Goal: Task Accomplishment & Management: Manage account settings

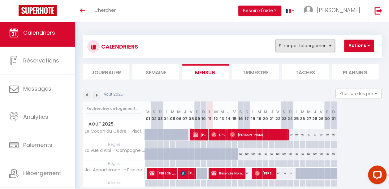
click at [304, 43] on button "Filtrer par hébergement" at bounding box center [304, 46] width 59 height 12
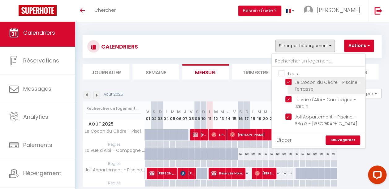
click at [288, 79] on input "Le Cocon du Cèdre - Piscine - Terrasse" at bounding box center [323, 82] width 77 height 6
checkbox input "false"
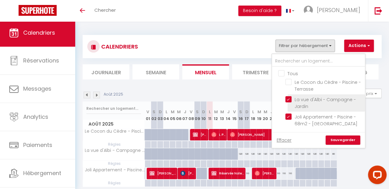
click at [290, 96] on input "La vue d'Albi - Campagne -Jardin" at bounding box center [323, 99] width 77 height 6
checkbox input "false"
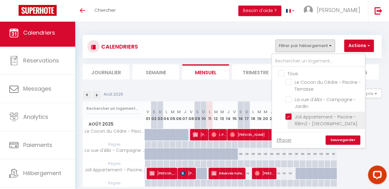
click at [292, 119] on label "Joli Appartement - Piscine - 68m2 - [GEOGRAPHIC_DATA]" at bounding box center [326, 121] width 69 height 14
click at [288, 119] on input "Joli Appartement - Piscine - 68m2 - [GEOGRAPHIC_DATA]" at bounding box center [323, 117] width 77 height 6
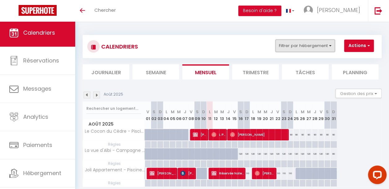
click at [323, 48] on button "Filtrer par hébergement" at bounding box center [304, 46] width 59 height 12
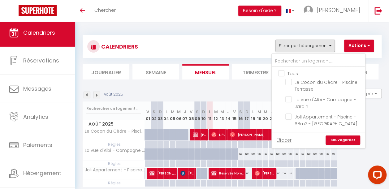
click at [343, 136] on link "Sauvegarder" at bounding box center [343, 140] width 35 height 9
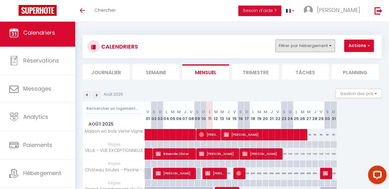
click at [311, 44] on button "Filtrer par hébergement" at bounding box center [304, 46] width 59 height 12
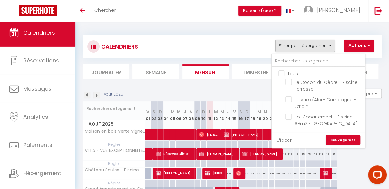
click at [285, 140] on link "Effacer" at bounding box center [284, 140] width 15 height 7
checkbox input "false"
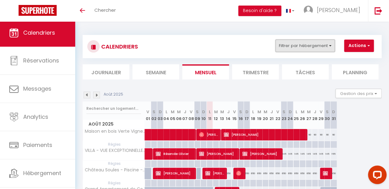
click at [300, 50] on button "Filtrer par hébergement" at bounding box center [304, 46] width 59 height 12
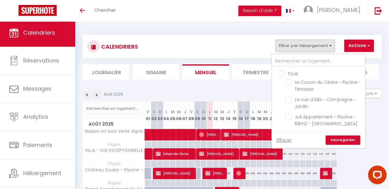
click at [340, 140] on link "Sauvegarder" at bounding box center [343, 140] width 35 height 9
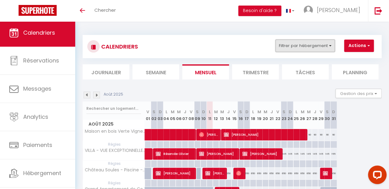
click at [286, 41] on button "Filtrer par hébergement" at bounding box center [304, 46] width 59 height 12
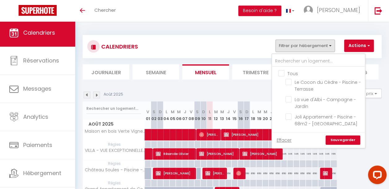
click at [339, 138] on link "Sauvegarder" at bounding box center [343, 140] width 35 height 9
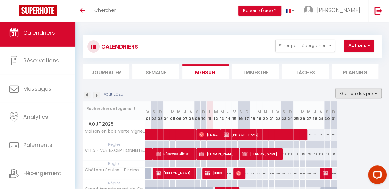
click at [337, 91] on button "Gestion des prix" at bounding box center [359, 93] width 46 height 9
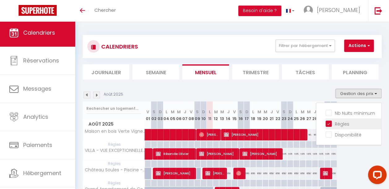
click at [326, 123] on input "Règles" at bounding box center [354, 123] width 56 height 6
checkbox input "false"
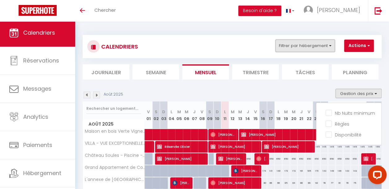
click at [313, 51] on button "Filtrer par hébergement" at bounding box center [304, 46] width 59 height 12
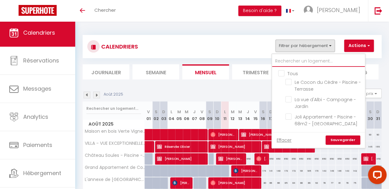
click at [287, 65] on input "text" at bounding box center [318, 61] width 93 height 11
type input "g"
checkbox input "false"
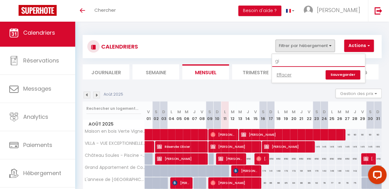
type input "g"
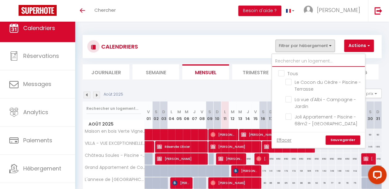
scroll to position [28, 0]
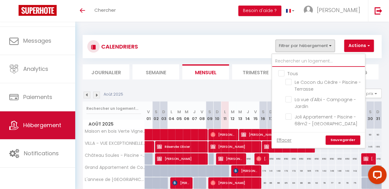
click at [37, 120] on link "Hébergement" at bounding box center [37, 125] width 75 height 28
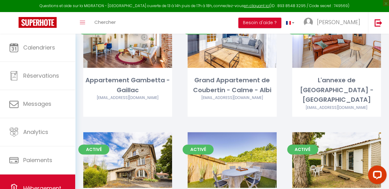
scroll to position [1483, 0]
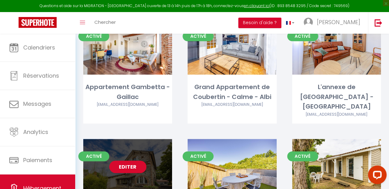
click at [124, 161] on link "Editer" at bounding box center [127, 167] width 37 height 12
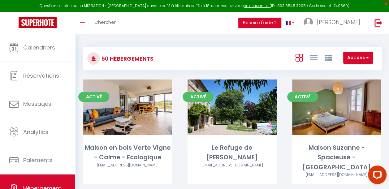
select select "3"
select select "2"
select select "1"
select select
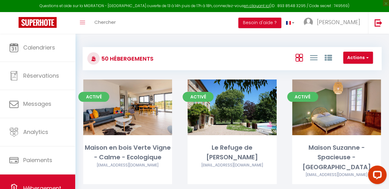
select select "28"
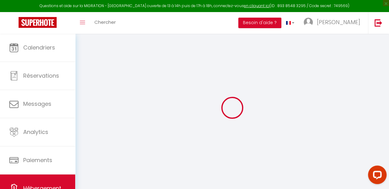
select select
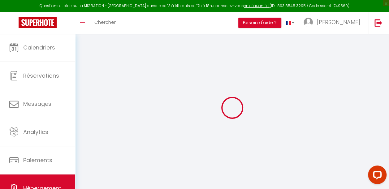
select select
checkbox input "false"
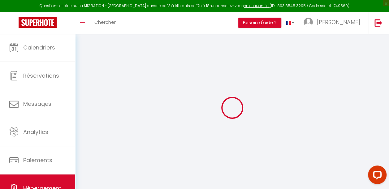
select select
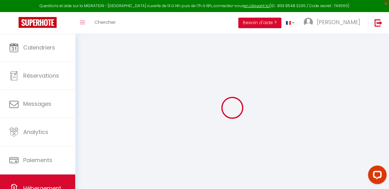
select select
checkbox input "false"
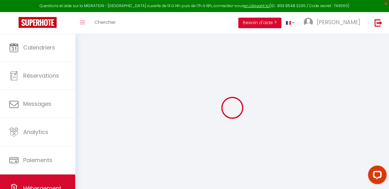
checkbox input "false"
select select
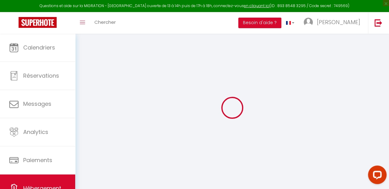
select select
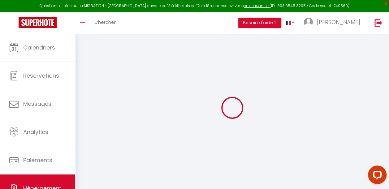
checkbox input "false"
select select
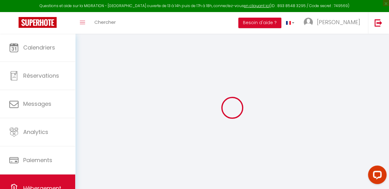
select select
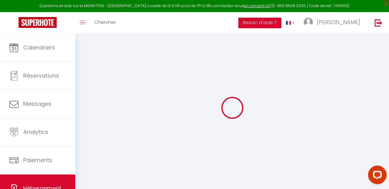
select select
checkbox input "false"
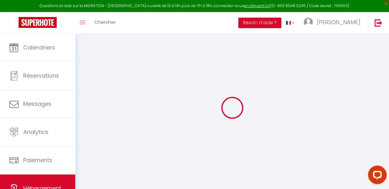
checkbox input "false"
select select
type input "Maison La Fauvette - Campagne - Jardin"
type input "SCEA"
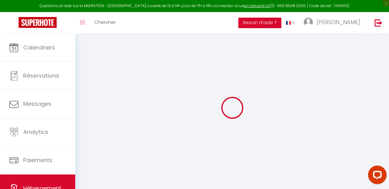
type input "Les Vignals"
type input "582 Chemin des Vignals"
type input "81150"
type input "Cestayrols"
select select "houses"
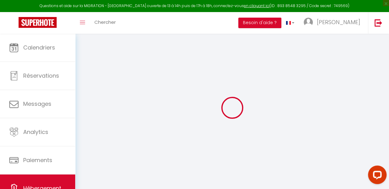
select select "12"
select select "6"
type input "150"
type input "220"
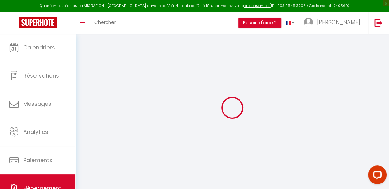
type input "5"
type input "2.30"
type input "1000"
select select
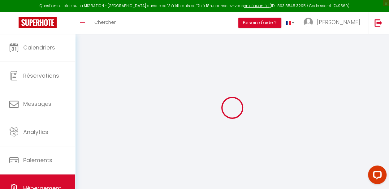
select select
type input "Hameau de la Colombarie"
type input "81140"
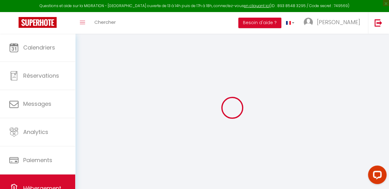
type input "Cahuzac-sur-Vère"
type input "sceavignals@gmail.com"
select select "15660"
checkbox input "false"
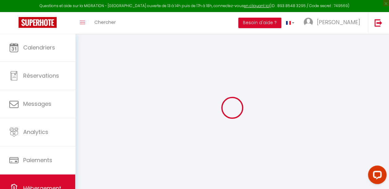
checkbox input "false"
radio input "true"
type input "0"
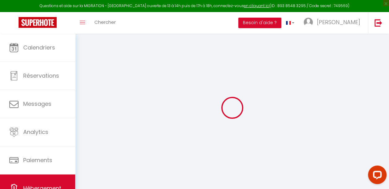
type input "0"
select select
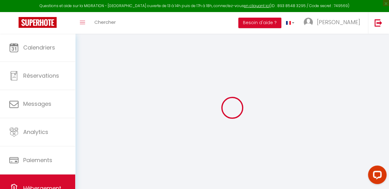
select select
checkbox input "false"
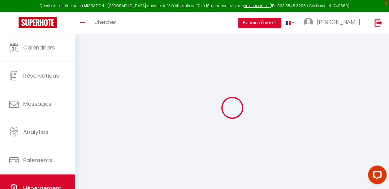
checkbox input "false"
select select
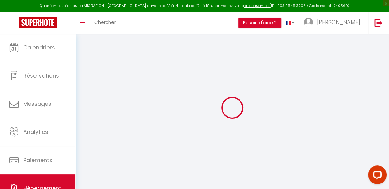
select select
checkbox input "false"
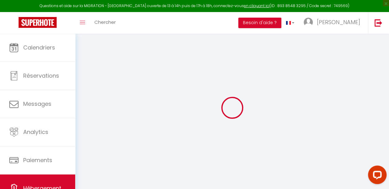
checkbox input "false"
select select "15:00"
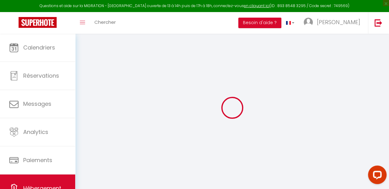
select select "18:00"
select select "10:00"
select select "30"
select select "120"
checkbox input "false"
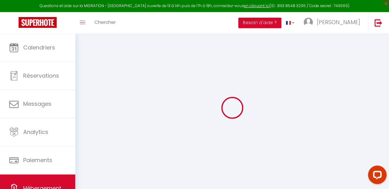
checkbox input "false"
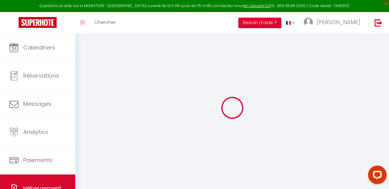
checkbox input "false"
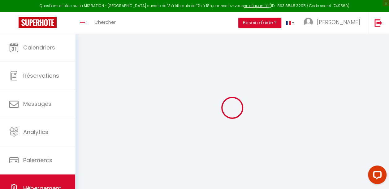
checkbox input "false"
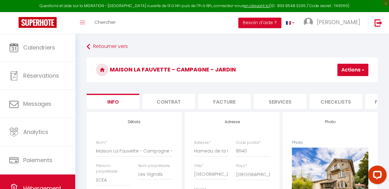
click at [156, 103] on li "Contrat" at bounding box center [168, 101] width 53 height 15
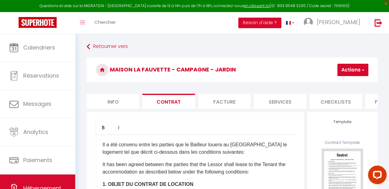
click at [228, 105] on li "Facture" at bounding box center [224, 101] width 53 height 15
select select
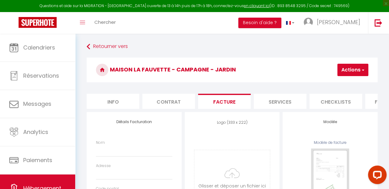
click at [279, 106] on li "Services" at bounding box center [280, 101] width 53 height 15
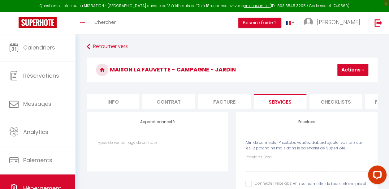
select select
click at [330, 105] on li "Checklists" at bounding box center [336, 101] width 53 height 15
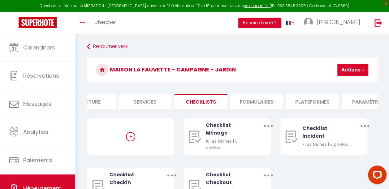
scroll to position [0, 201]
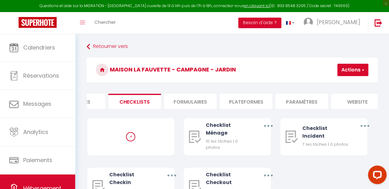
click at [188, 99] on li "Formulaires" at bounding box center [190, 101] width 53 height 15
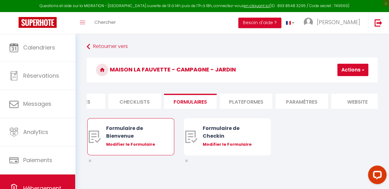
click at [113, 137] on div "Formulaire de Bienvenue" at bounding box center [134, 131] width 57 height 15
click at [122, 148] on div "Modifier le Formulaire" at bounding box center [134, 144] width 57 height 6
type input "Formulaire de Bienvenue"
type input "Merci d'avoir réservé avec la conciergerie Les Clefs de Jeanne. Afin de mieux p…"
select select "[object Object]"
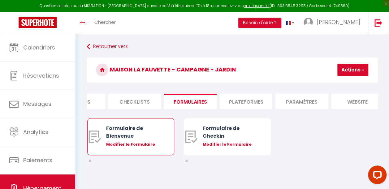
radio input "true"
type input "https://superhote.com/confirmation"
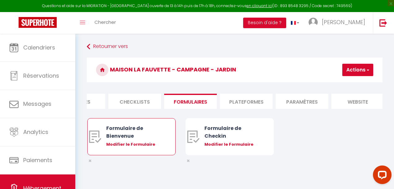
select select
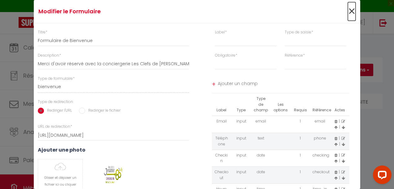
click at [349, 14] on span "×" at bounding box center [352, 11] width 8 height 19
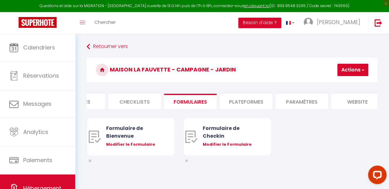
drag, startPoint x: 268, startPoint y: 108, endPoint x: 336, endPoint y: 102, distance: 68.4
click at [338, 101] on ul "Info Contrat Facture Services Checklists Formulaires Plateformes Paramètres web…" at bounding box center [232, 101] width 291 height 15
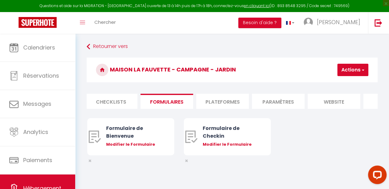
scroll to position [0, 266]
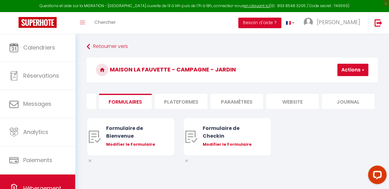
click at [194, 99] on li "Plateformes" at bounding box center [181, 101] width 53 height 15
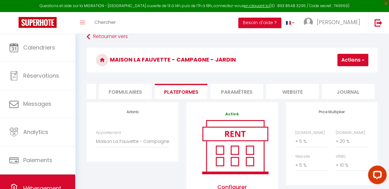
scroll to position [2, 0]
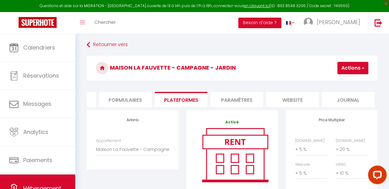
click at [245, 100] on li "Paramètres" at bounding box center [236, 99] width 53 height 15
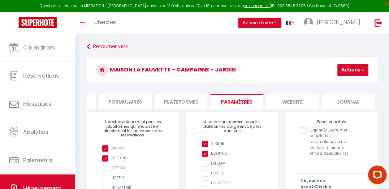
click at [278, 108] on li "website" at bounding box center [292, 101] width 53 height 15
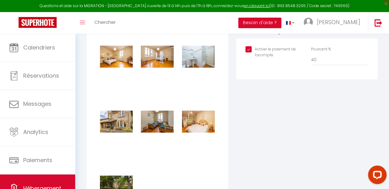
scroll to position [661, 0]
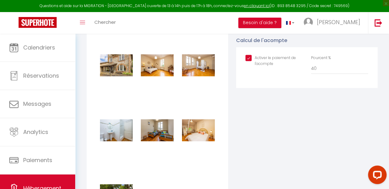
checkbox input "true"
checkbox input "false"
checkbox input "true"
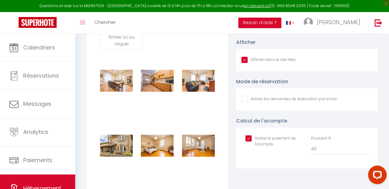
scroll to position [579, 0]
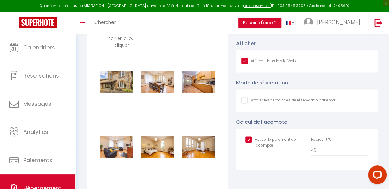
checkbox input "true"
checkbox input "false"
checkbox input "true"
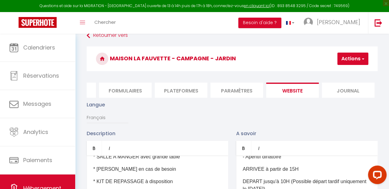
scroll to position [0, 0]
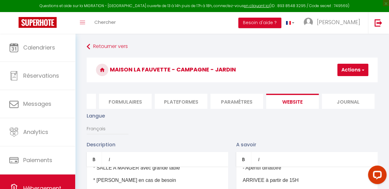
click at [352, 69] on button "Actions" at bounding box center [352, 70] width 31 height 12
click at [332, 82] on input "Enregistrer" at bounding box center [336, 83] width 23 height 6
checkbox input "true"
checkbox input "false"
checkbox input "true"
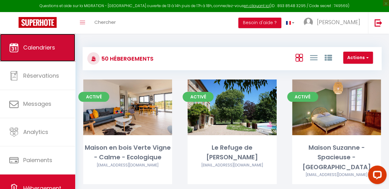
click at [45, 47] on span "Calendriers" at bounding box center [39, 48] width 32 height 8
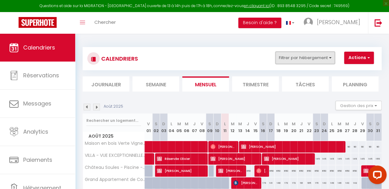
click at [295, 59] on button "Filtrer par hébergement" at bounding box center [304, 58] width 59 height 12
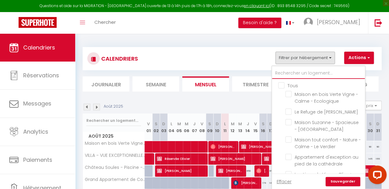
click at [292, 72] on input "text" at bounding box center [318, 73] width 93 height 11
type input "f"
checkbox input "false"
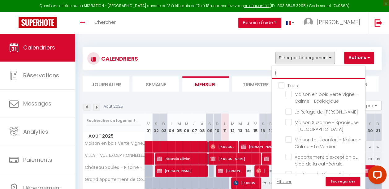
checkbox input "false"
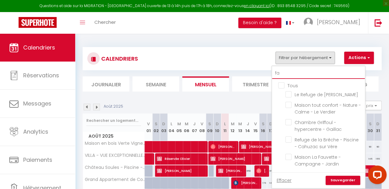
type input "fau"
checkbox input "false"
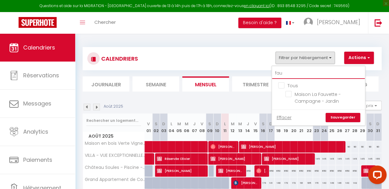
type input "fauv"
checkbox input "false"
type input "fauve"
checkbox input "false"
type input "fauvet"
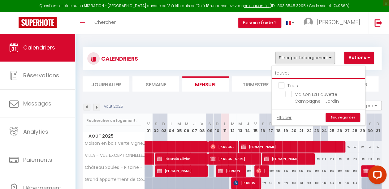
checkbox input "false"
type input "fauvett"
checkbox input "false"
type input "fauvette"
checkbox input "false"
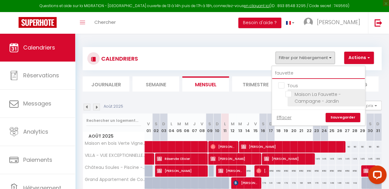
type input "fauvette"
click at [287, 93] on input "Maison La Fauvette - Campagne - Jardin" at bounding box center [323, 94] width 77 height 6
checkbox input "true"
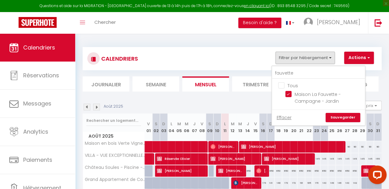
click at [350, 114] on link "Sauvegarder" at bounding box center [343, 117] width 35 height 9
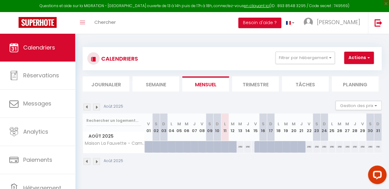
click at [98, 107] on img at bounding box center [96, 107] width 7 height 7
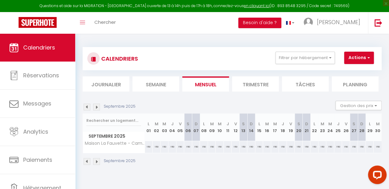
click at [98, 107] on img at bounding box center [96, 107] width 7 height 7
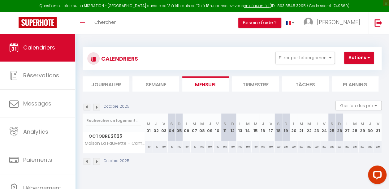
click at [98, 107] on img at bounding box center [96, 107] width 7 height 7
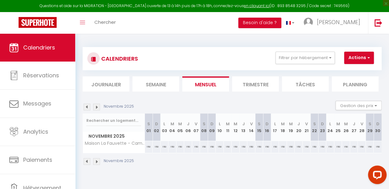
click at [98, 107] on img at bounding box center [96, 107] width 7 height 7
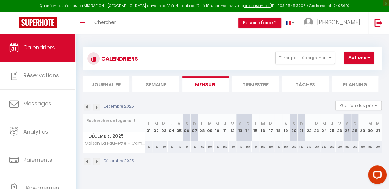
click at [98, 107] on img at bounding box center [96, 107] width 7 height 7
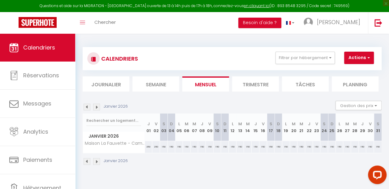
click at [98, 107] on img at bounding box center [96, 107] width 7 height 7
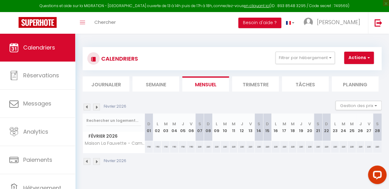
click at [98, 107] on img at bounding box center [96, 107] width 7 height 7
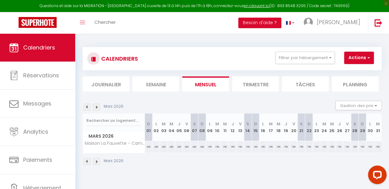
click at [98, 107] on img at bounding box center [96, 107] width 7 height 7
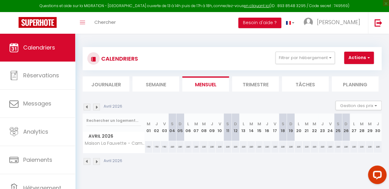
click at [88, 107] on img at bounding box center [87, 107] width 7 height 7
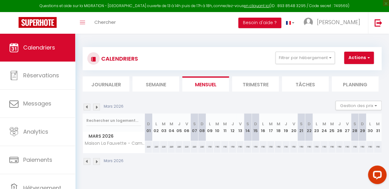
click at [88, 107] on img at bounding box center [87, 107] width 7 height 7
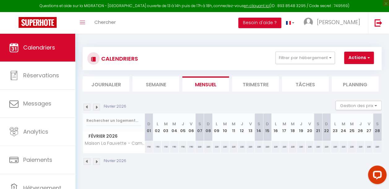
click at [88, 107] on img at bounding box center [87, 107] width 7 height 7
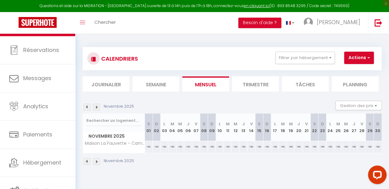
scroll to position [28, 0]
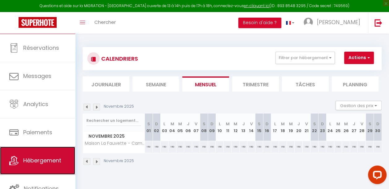
click at [42, 163] on span "Hébergement" at bounding box center [42, 161] width 38 height 8
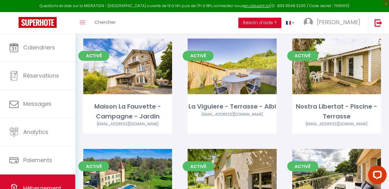
scroll to position [1616, 0]
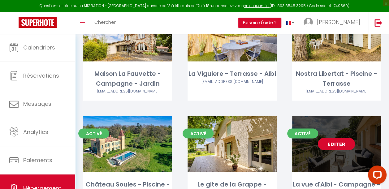
click at [336, 138] on link "Editer" at bounding box center [336, 144] width 37 height 12
select select "3"
select select "2"
select select "1"
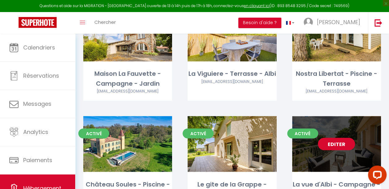
select select "1"
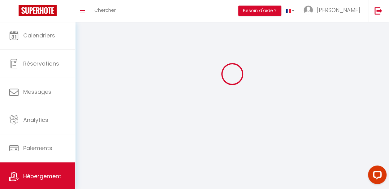
select select
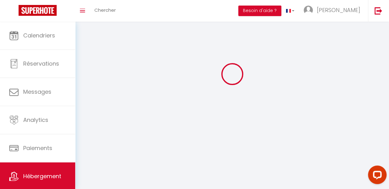
checkbox input "false"
select select
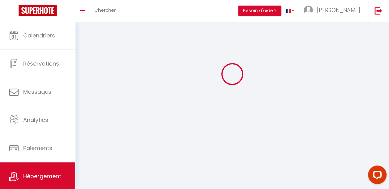
select select
select select "1"
select select
select select "28"
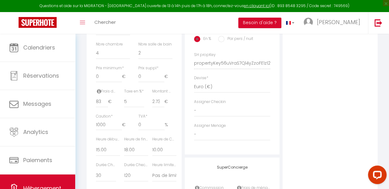
scroll to position [264, 0]
drag, startPoint x: 102, startPoint y: 79, endPoint x: 78, endPoint y: 81, distance: 24.2
click at [78, 81] on div "Retourner vers La vue d'Albi - Campagne -Jardin Actions Enregistrer Dupliquer S…" at bounding box center [232, 26] width 314 height 512
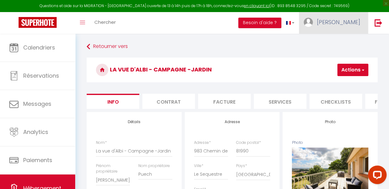
scroll to position [4, 0]
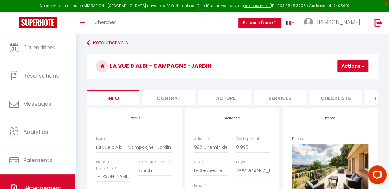
click at [349, 67] on button "Actions" at bounding box center [352, 66] width 31 height 12
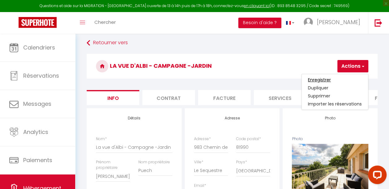
click at [324, 79] on input "Enregistrer" at bounding box center [319, 80] width 23 height 6
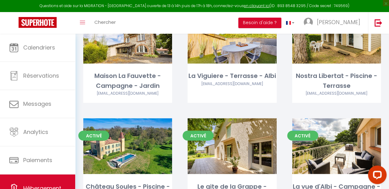
scroll to position [1562, 0]
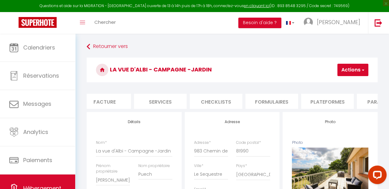
scroll to position [0, 120]
click at [221, 97] on li "Checklists" at bounding box center [215, 101] width 53 height 15
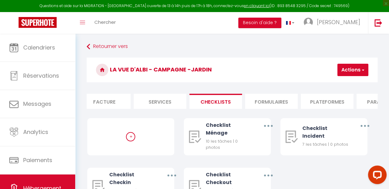
click at [259, 102] on li "Formulaires" at bounding box center [271, 101] width 53 height 15
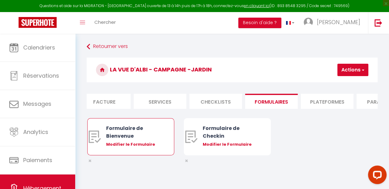
click at [131, 148] on div "Modifier le Formulaire" at bounding box center [134, 144] width 57 height 6
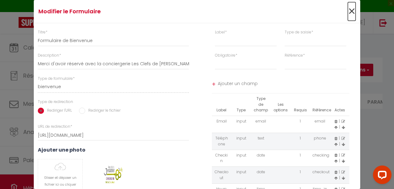
click at [350, 11] on span "×" at bounding box center [352, 11] width 8 height 19
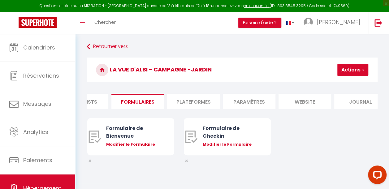
scroll to position [0, 263]
click at [180, 102] on li "Plateformes" at bounding box center [184, 101] width 53 height 15
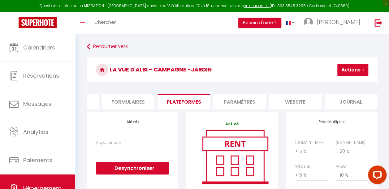
click at [235, 98] on li "Paramètres" at bounding box center [239, 101] width 53 height 15
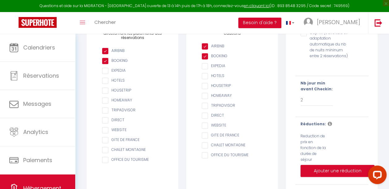
scroll to position [12, 0]
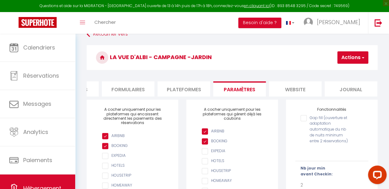
click at [277, 90] on li "website" at bounding box center [295, 88] width 53 height 15
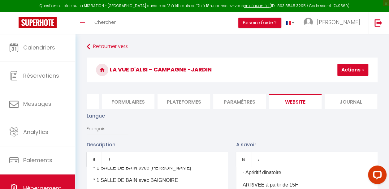
click at [356, 71] on button "Actions" at bounding box center [352, 70] width 31 height 12
click at [336, 84] on input "Enregistrer" at bounding box center [336, 83] width 23 height 6
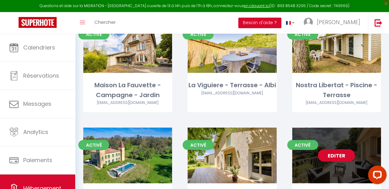
scroll to position [1583, 0]
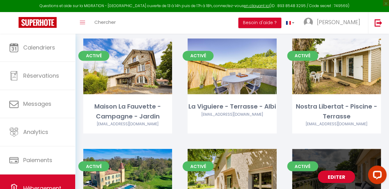
click at [344, 149] on div "Editer" at bounding box center [336, 177] width 89 height 56
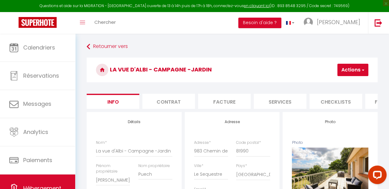
click at [352, 70] on button "Actions" at bounding box center [352, 70] width 31 height 12
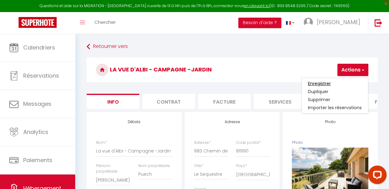
click at [324, 84] on input "Enregistrer" at bounding box center [319, 83] width 23 height 6
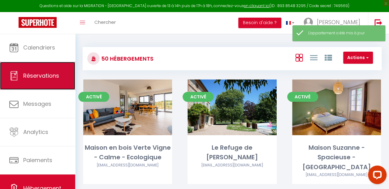
click at [56, 73] on span "Réservations" at bounding box center [41, 76] width 36 height 8
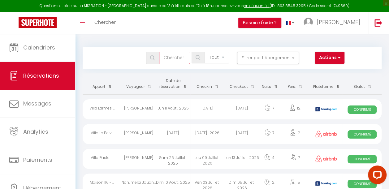
click at [173, 56] on input "text" at bounding box center [174, 58] width 31 height 12
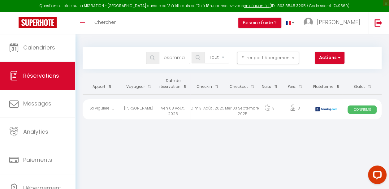
click at [327, 108] on img at bounding box center [326, 109] width 22 height 5
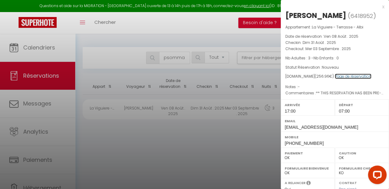
click at [344, 74] on link "Page de réservation" at bounding box center [353, 76] width 37 height 5
click at [177, 48] on div at bounding box center [194, 94] width 389 height 189
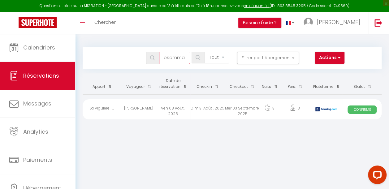
click at [183, 56] on input "psomma" at bounding box center [174, 58] width 31 height 12
drag, startPoint x: 183, startPoint y: 58, endPoint x: 146, endPoint y: 58, distance: 36.5
click at [146, 58] on div "psomma" at bounding box center [165, 58] width 46 height 12
paste input "sv0j3ug8vo5scsqhiux3olilj42d"
click at [314, 112] on div at bounding box center [326, 109] width 33 height 20
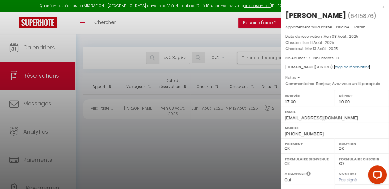
click at [342, 66] on link "Page de réservation" at bounding box center [352, 66] width 37 height 5
click at [184, 54] on div at bounding box center [194, 94] width 389 height 189
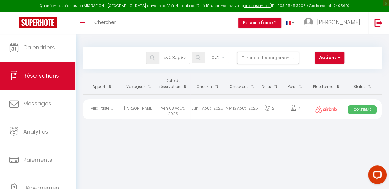
click at [179, 59] on body "Questions et aide sur la MIGRATION - Salle Zoom ouverte de 13 à 14h puis de 17h…" at bounding box center [194, 128] width 389 height 189
drag, startPoint x: 164, startPoint y: 57, endPoint x: 266, endPoint y: 64, distance: 102.1
click at [266, 64] on div "Bookings sv0j3ug8vo5scsqhiux3olilj42d Tous les statuts Annulé Confirmé Non Conf…" at bounding box center [232, 58] width 299 height 22
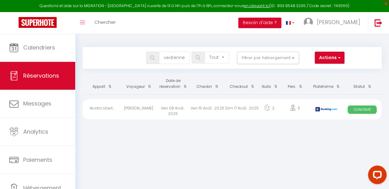
click at [293, 108] on icon at bounding box center [293, 108] width 6 height 6
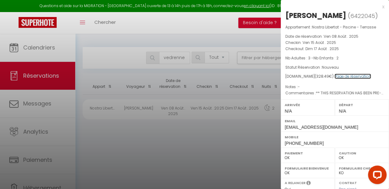
click at [339, 76] on link "Page de réservation" at bounding box center [353, 76] width 37 height 5
click at [199, 56] on div at bounding box center [194, 94] width 389 height 189
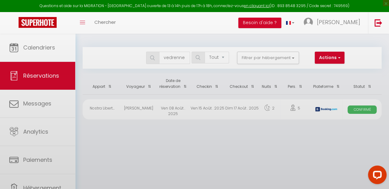
click at [186, 56] on div at bounding box center [194, 94] width 389 height 189
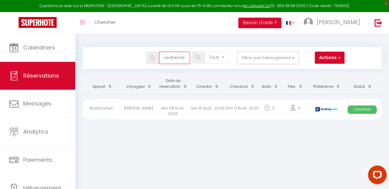
drag, startPoint x: 186, startPoint y: 56, endPoint x: 116, endPoint y: 60, distance: 70.1
click at [116, 60] on div "vedrenne Tous les statuts Annulé Confirmé Non Confirmé Tout sauf annulé No Show…" at bounding box center [219, 58] width 273 height 12
click at [319, 106] on div at bounding box center [326, 109] width 33 height 20
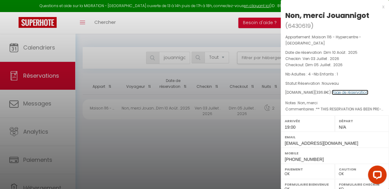
click at [337, 90] on link "Page de réservation" at bounding box center [350, 92] width 37 height 5
click at [135, 43] on div at bounding box center [194, 94] width 389 height 189
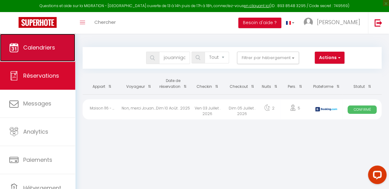
click at [51, 50] on span "Calendriers" at bounding box center [39, 48] width 32 height 8
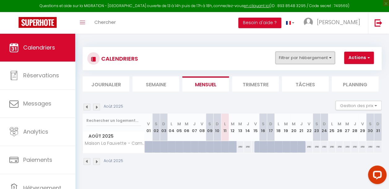
click at [297, 63] on button "Filtrer par hébergement" at bounding box center [304, 58] width 59 height 12
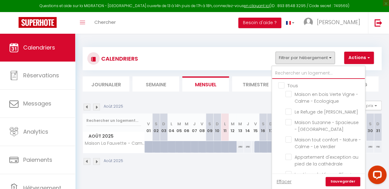
click at [279, 72] on input "text" at bounding box center [318, 73] width 93 height 11
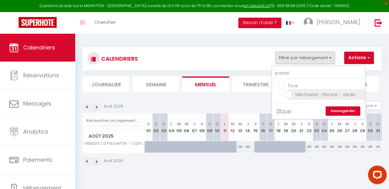
click at [288, 94] on input "Villa Pastel - Piscine - Jardin" at bounding box center [323, 94] width 77 height 6
click at [337, 111] on link "Sauvegarder" at bounding box center [343, 110] width 35 height 9
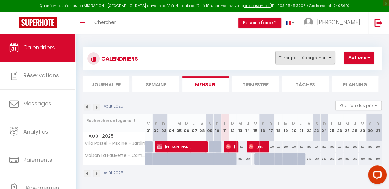
click at [296, 59] on button "Filtrer par hébergement" at bounding box center [304, 58] width 59 height 12
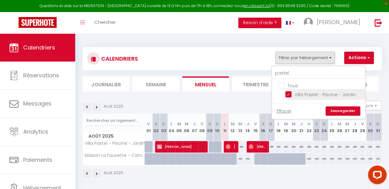
click at [288, 94] on input "Villa Pastel - Piscine - Jardin" at bounding box center [323, 94] width 77 height 6
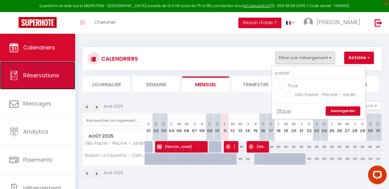
click at [35, 80] on link "Réservations" at bounding box center [37, 76] width 75 height 28
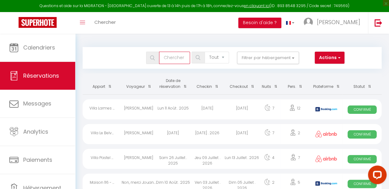
click at [171, 57] on input "text" at bounding box center [174, 58] width 31 height 12
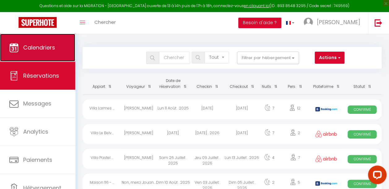
click at [55, 57] on link "Calendriers" at bounding box center [37, 48] width 75 height 28
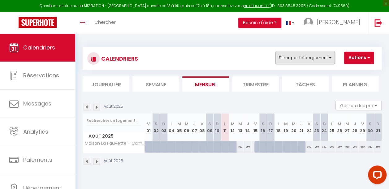
click at [306, 58] on button "Filtrer par hébergement" at bounding box center [304, 58] width 59 height 12
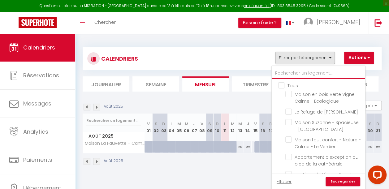
click at [296, 75] on input "text" at bounding box center [318, 73] width 93 height 11
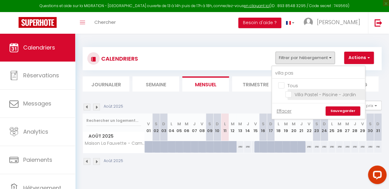
click at [291, 96] on input "Villa Pastel - Piscine - Jardin" at bounding box center [323, 94] width 77 height 6
click at [337, 110] on link "Sauvegarder" at bounding box center [343, 110] width 35 height 9
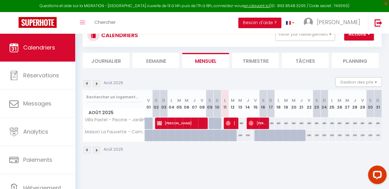
scroll to position [30, 0]
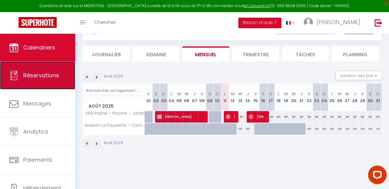
click at [58, 67] on link "Réservations" at bounding box center [37, 76] width 75 height 28
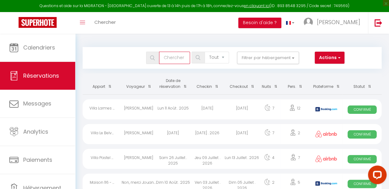
click at [180, 59] on input "text" at bounding box center [174, 58] width 31 height 12
paste input "Guenebaud"
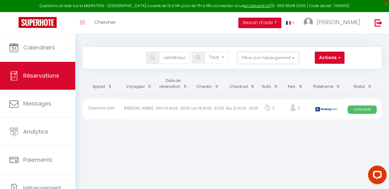
click at [230, 108] on div "Jeu 21 Août . 2025" at bounding box center [242, 109] width 34 height 20
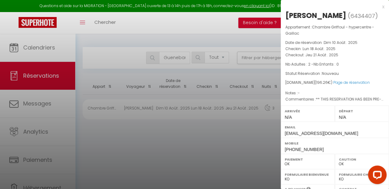
drag, startPoint x: 73, startPoint y: 95, endPoint x: 76, endPoint y: 127, distance: 32.3
click at [76, 127] on div at bounding box center [194, 94] width 389 height 189
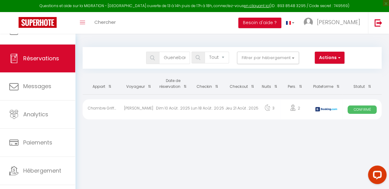
scroll to position [28, 0]
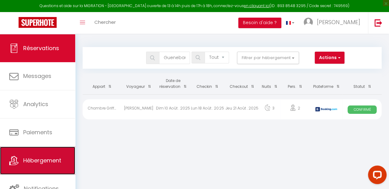
click at [55, 160] on span "Hébergement" at bounding box center [42, 161] width 38 height 8
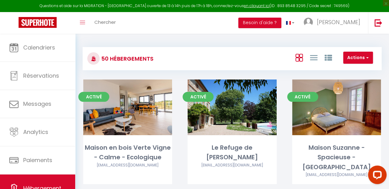
scroll to position [28, 0]
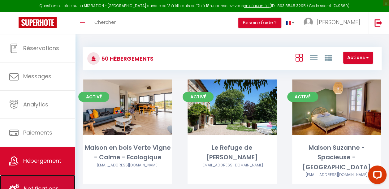
click at [40, 182] on link "Notifications" at bounding box center [37, 189] width 75 height 28
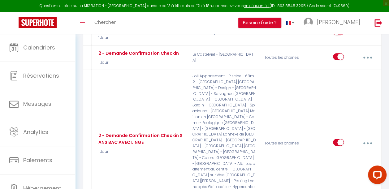
scroll to position [1424, 0]
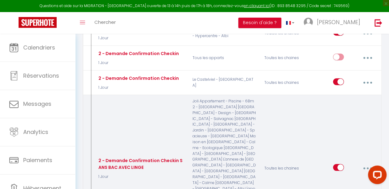
click at [369, 163] on button "button" at bounding box center [367, 169] width 16 height 12
click at [343, 178] on link "Editer" at bounding box center [351, 183] width 46 height 11
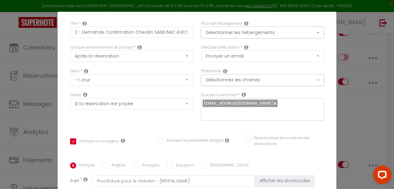
scroll to position [0, 0]
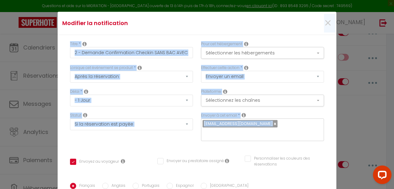
drag, startPoint x: 327, startPoint y: 34, endPoint x: 327, endPoint y: 125, distance: 90.4
click at [327, 125] on form "Modifier la notification × Titre * 2 - Demande Confirmation Checkin SANS BAC AV…" at bounding box center [197, 189] width 279 height 354
drag, startPoint x: 327, startPoint y: 125, endPoint x: 350, endPoint y: 132, distance: 24.4
click at [350, 132] on div "Modifier la notification × Titre * 2 - Demande Confirmation Checkin SANS BAC AV…" at bounding box center [197, 94] width 394 height 189
click at [324, 21] on span "×" at bounding box center [328, 23] width 8 height 19
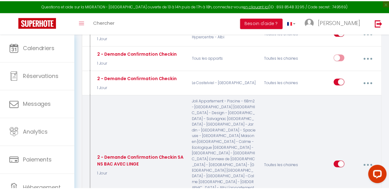
scroll to position [1424, 0]
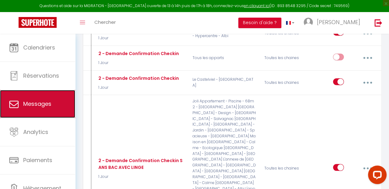
click at [57, 102] on link "Messages" at bounding box center [37, 104] width 75 height 28
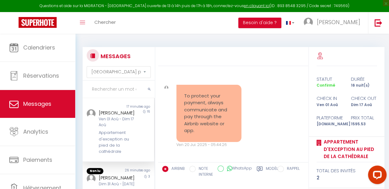
scroll to position [2766, 0]
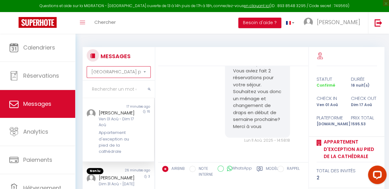
click at [141, 72] on select "Trier par date de réservation Trier par date de message" at bounding box center [119, 72] width 64 height 12
click at [118, 89] on input "text" at bounding box center [119, 89] width 72 height 17
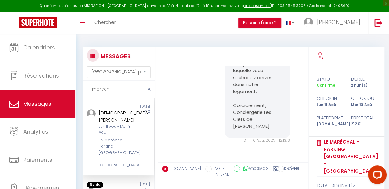
scroll to position [594, 0]
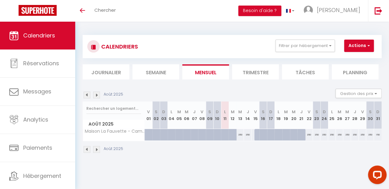
click at [88, 97] on img at bounding box center [87, 95] width 7 height 7
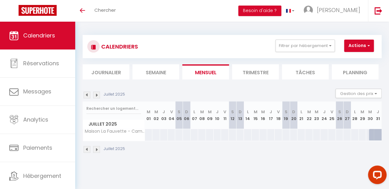
click at [88, 97] on img at bounding box center [87, 95] width 7 height 7
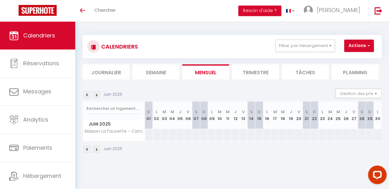
click at [96, 98] on img at bounding box center [96, 95] width 7 height 7
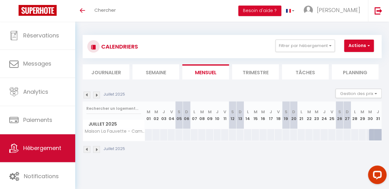
click at [48, 154] on link "Hébergement" at bounding box center [37, 148] width 75 height 28
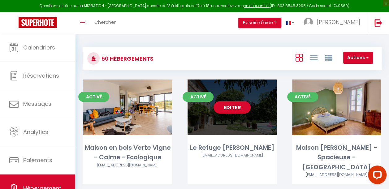
click at [230, 105] on link "Editer" at bounding box center [232, 107] width 37 height 12
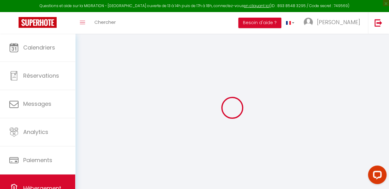
checkbox input "false"
checkbox input "true"
checkbox input "false"
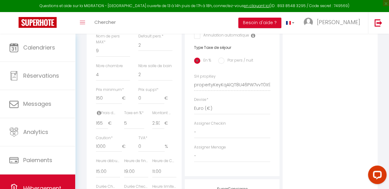
scroll to position [247, 0]
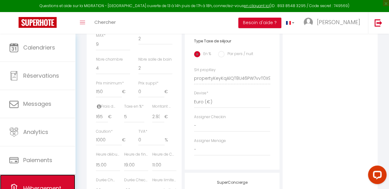
click at [43, 183] on link "Hébergement" at bounding box center [37, 189] width 75 height 28
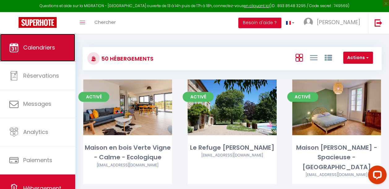
click at [43, 49] on span "Calendriers" at bounding box center [39, 48] width 32 height 8
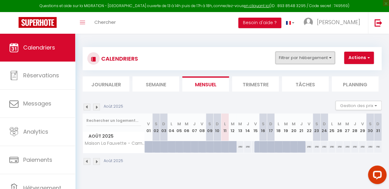
click at [299, 57] on button "Filtrer par hébergement" at bounding box center [304, 58] width 59 height 12
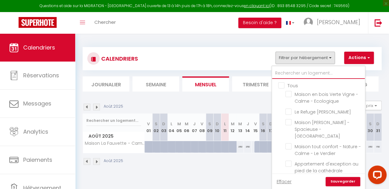
click at [293, 72] on input "text" at bounding box center [318, 73] width 93 height 11
type input "v"
checkbox input "false"
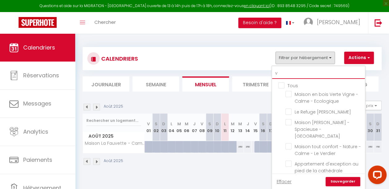
checkbox input "false"
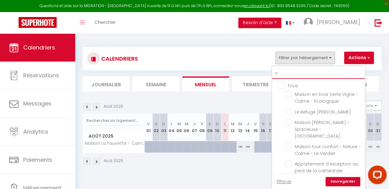
checkbox input "false"
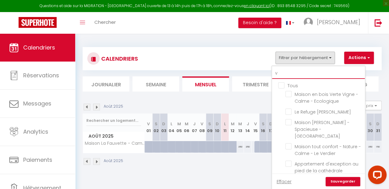
checkbox input "false"
checkbox input "true"
checkbox input "false"
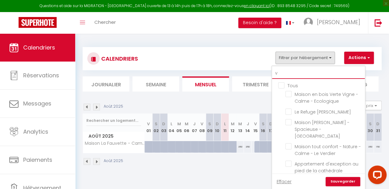
checkbox input "false"
type input "ve"
checkbox input "false"
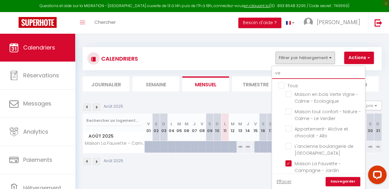
checkbox input "false"
checkbox input "true"
type input "v"
checkbox input "false"
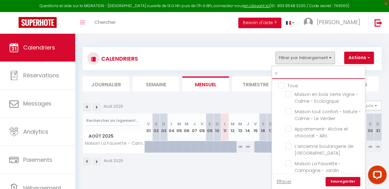
checkbox input "false"
type input "vu"
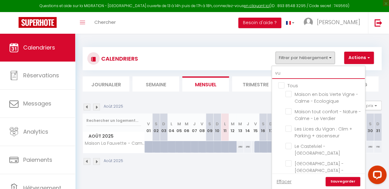
checkbox input "false"
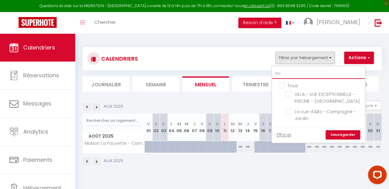
type input "vue"
checkbox input "false"
type input "vue"
click at [286, 115] on ul "Tous VILLA - VUE EXCEPTIONNELLE - PISCINE - GAILLAC La vue d'Albi - Campagne -J…" at bounding box center [318, 103] width 93 height 48
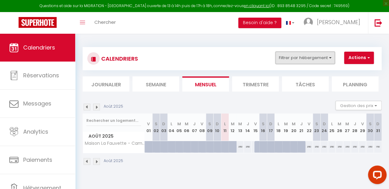
click at [295, 57] on button "Filtrer par hébergement" at bounding box center [304, 58] width 59 height 12
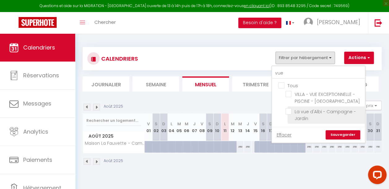
click at [288, 110] on input "La vue d'Albi - Campagne -Jardin" at bounding box center [323, 111] width 77 height 6
checkbox input "true"
checkbox input "false"
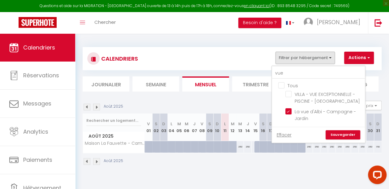
click at [342, 136] on link "Sauvegarder" at bounding box center [343, 134] width 35 height 9
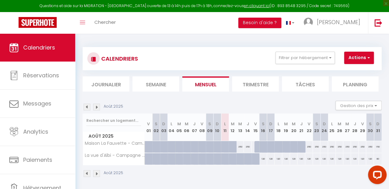
click at [96, 107] on img at bounding box center [96, 107] width 7 height 7
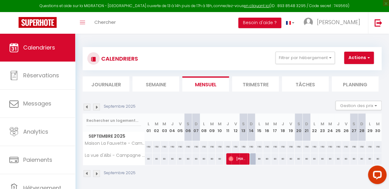
click at [96, 107] on img at bounding box center [96, 107] width 7 height 7
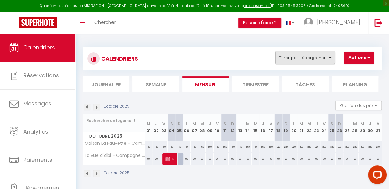
click at [289, 60] on button "Filtrer par hébergement" at bounding box center [304, 58] width 59 height 12
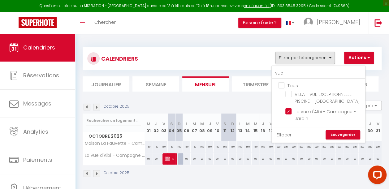
click at [288, 107] on ul "Tous VILLA - VUE EXCEPTIONNELLE - PISCINE - GAILLAC La vue d'Albi - Campagne -J…" at bounding box center [318, 103] width 93 height 48
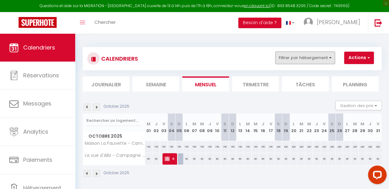
click at [283, 61] on button "Filtrer par hébergement" at bounding box center [304, 58] width 59 height 12
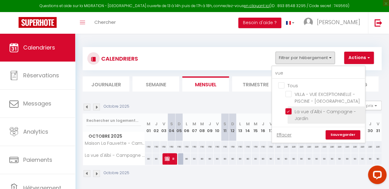
drag, startPoint x: 288, startPoint y: 111, endPoint x: 295, endPoint y: 113, distance: 7.6
click at [288, 111] on input "La vue d'Albi - Campagne -Jardin" at bounding box center [323, 111] width 77 height 6
checkbox input "false"
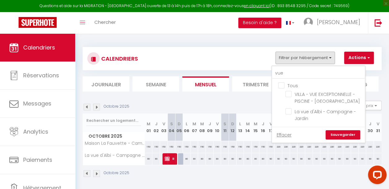
click at [336, 135] on link "Sauvegarder" at bounding box center [343, 134] width 35 height 9
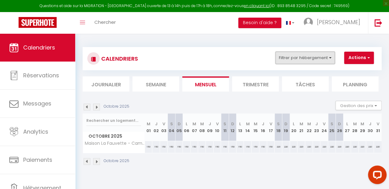
click at [299, 61] on button "Filtrer par hébergement" at bounding box center [304, 58] width 59 height 12
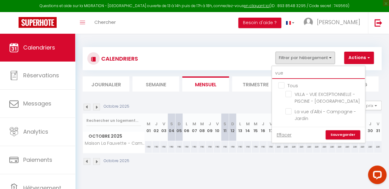
click at [287, 74] on input "vue" at bounding box center [318, 73] width 93 height 11
type input "vu"
checkbox input "false"
type input "v"
checkbox input "false"
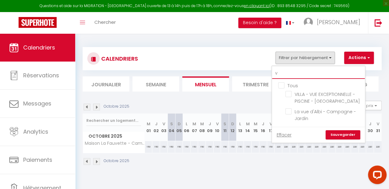
checkbox input "false"
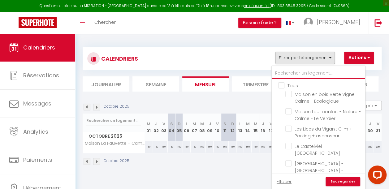
checkbox input "false"
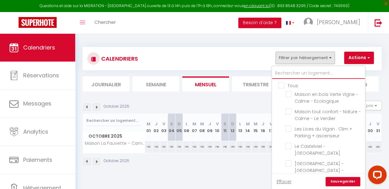
checkbox input "false"
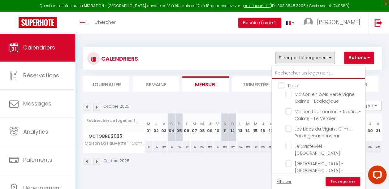
checkbox input "false"
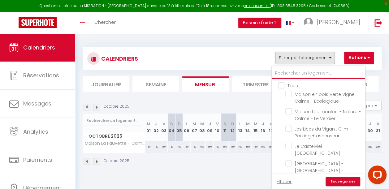
checkbox input "false"
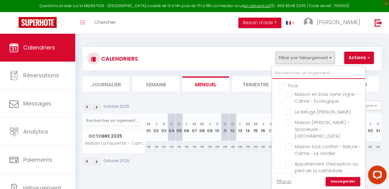
type input "g"
checkbox input "false"
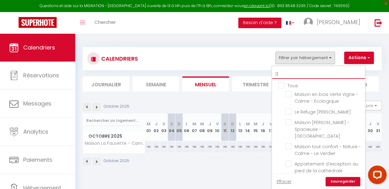
checkbox input "false"
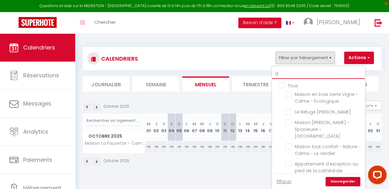
checkbox input "false"
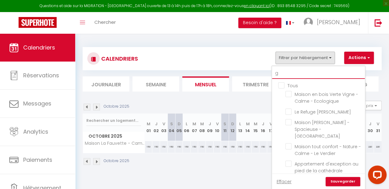
checkbox input "false"
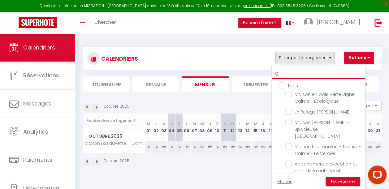
checkbox input "false"
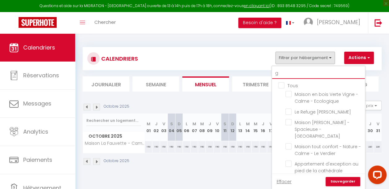
checkbox input "false"
checkbox input "true"
checkbox input "false"
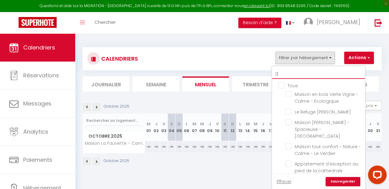
checkbox input "false"
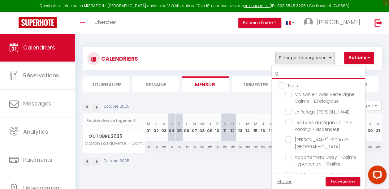
type input "gi"
checkbox input "false"
type input "git"
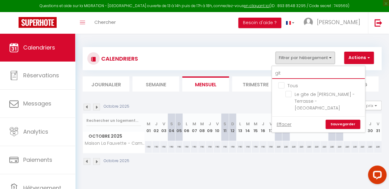
checkbox input "false"
type input "gite"
checkbox input "false"
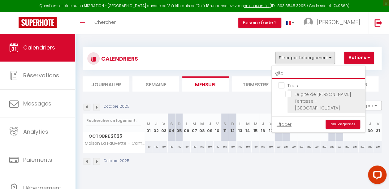
type input "gite"
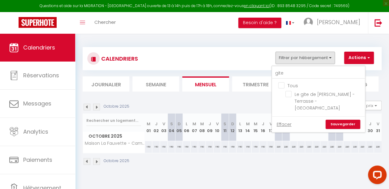
click at [290, 98] on li "Le gite de [PERSON_NAME] - Terrasse - [GEOGRAPHIC_DATA]" at bounding box center [326, 101] width 77 height 24
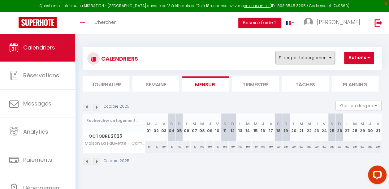
click at [296, 63] on button "Filtrer par hébergement" at bounding box center [304, 58] width 59 height 12
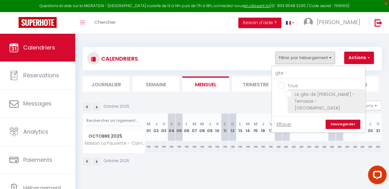
click at [288, 93] on input "Le gite de [PERSON_NAME] - Terrasse - [GEOGRAPHIC_DATA]" at bounding box center [323, 94] width 77 height 6
checkbox input "true"
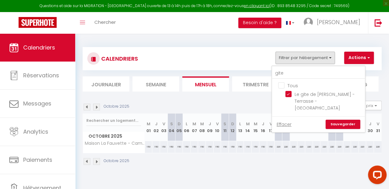
click at [338, 120] on link "Sauvegarder" at bounding box center [343, 124] width 35 height 9
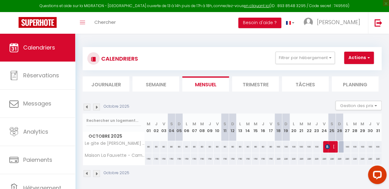
click at [85, 105] on img at bounding box center [87, 107] width 7 height 7
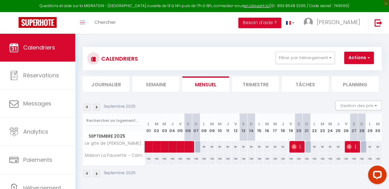
click at [85, 105] on img at bounding box center [87, 107] width 7 height 7
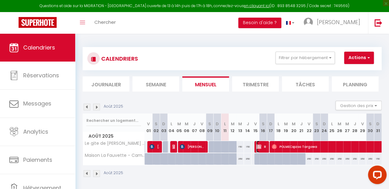
click at [260, 148] on span "Réservée Olivier" at bounding box center [261, 147] width 10 height 12
select select "OK"
select select "KO"
select select "0"
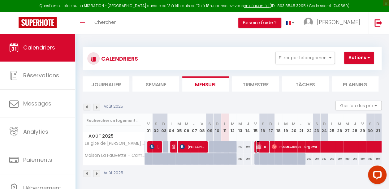
select select "1"
select select
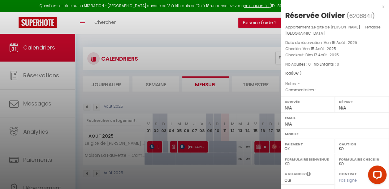
click at [254, 181] on div at bounding box center [194, 94] width 389 height 189
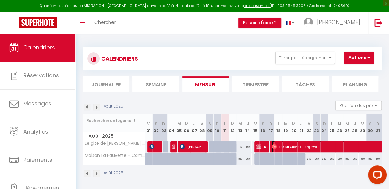
select select "OK"
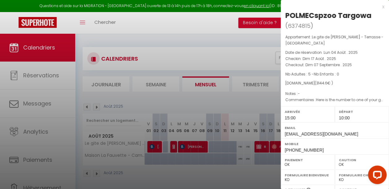
click at [255, 177] on div at bounding box center [194, 94] width 389 height 189
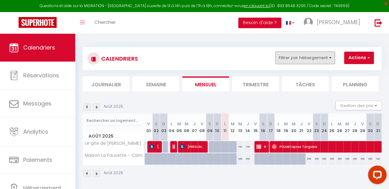
click at [285, 57] on button "Filtrer par hébergement" at bounding box center [304, 58] width 59 height 12
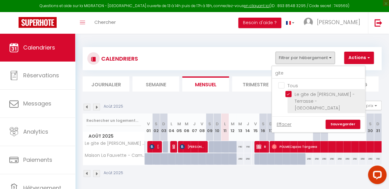
click at [291, 94] on input "Le gite de [PERSON_NAME] - Terrasse - [GEOGRAPHIC_DATA]" at bounding box center [323, 94] width 77 height 6
checkbox input "false"
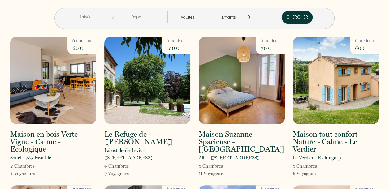
click at [107, 19] on input "text" at bounding box center [85, 17] width 47 height 12
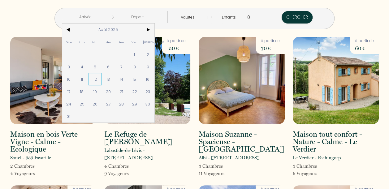
click at [102, 82] on span "12" at bounding box center [95, 79] width 13 height 12
type input "[DATE]"
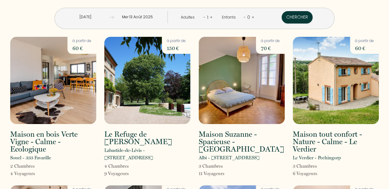
click at [146, 18] on input "Mer 13 Août 2025" at bounding box center [137, 17] width 47 height 12
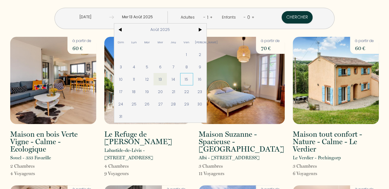
click at [193, 76] on span "15" at bounding box center [186, 79] width 13 height 12
type input "Ven 15 Août 2025"
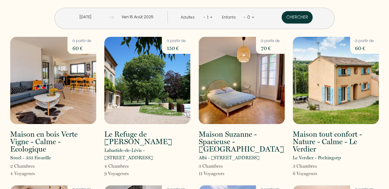
click at [210, 17] on link "+" at bounding box center [211, 17] width 3 height 6
click at [252, 16] on link "+" at bounding box center [253, 17] width 3 height 6
click at [282, 15] on button "Chercher" at bounding box center [297, 17] width 31 height 12
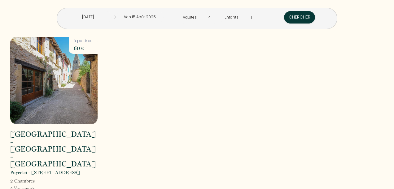
click at [111, 20] on input "[DATE] Août 2025" at bounding box center [87, 17] width 47 height 12
click at [105, 18] on input "[DATE] Août 2025" at bounding box center [87, 17] width 47 height 12
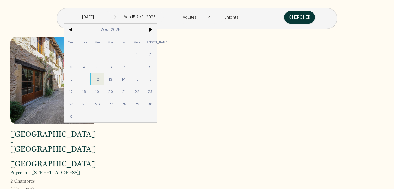
click at [91, 76] on span "11" at bounding box center [84, 79] width 13 height 12
type input "Lun 11 Août 2025"
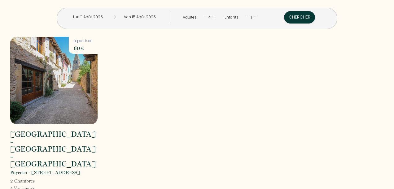
click at [152, 19] on input "Ven 15 Août 2025" at bounding box center [139, 17] width 47 height 12
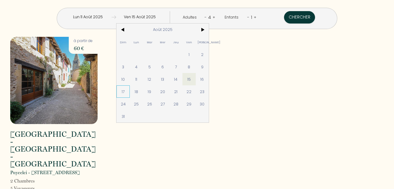
click at [130, 87] on span "17" at bounding box center [122, 91] width 13 height 12
type input "Dim 17 Août 2025"
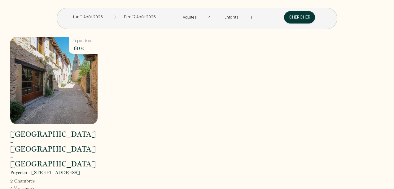
click at [204, 16] on link "-" at bounding box center [205, 17] width 2 height 6
click at [247, 15] on link "-" at bounding box center [248, 17] width 2 height 6
click at [212, 17] on link "+" at bounding box center [213, 17] width 3 height 6
click at [213, 17] on link "+" at bounding box center [214, 17] width 3 height 6
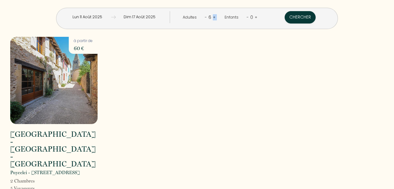
click at [213, 17] on link "+" at bounding box center [214, 17] width 3 height 6
click at [212, 17] on link "+" at bounding box center [213, 17] width 3 height 6
click at [284, 15] on button "Chercher" at bounding box center [299, 17] width 31 height 12
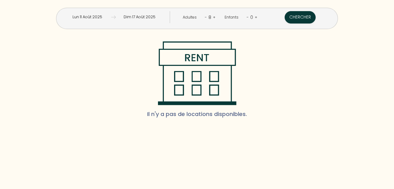
click at [109, 15] on input "Lun 11 Août 2025" at bounding box center [87, 17] width 48 height 12
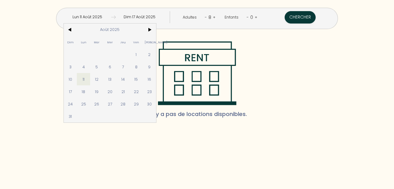
click at [205, 15] on link "-" at bounding box center [206, 17] width 2 height 6
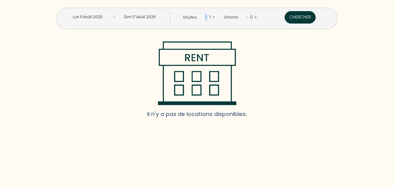
click at [205, 15] on link "-" at bounding box center [206, 17] width 2 height 6
click at [205, 18] on link "-" at bounding box center [206, 17] width 2 height 6
click at [213, 17] on link "+" at bounding box center [214, 17] width 3 height 6
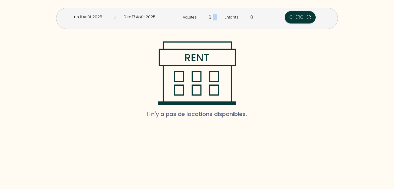
click at [213, 17] on link "+" at bounding box center [214, 17] width 3 height 6
drag, startPoint x: 212, startPoint y: 17, endPoint x: 273, endPoint y: 17, distance: 61.0
click at [284, 17] on button "Chercher" at bounding box center [299, 17] width 31 height 12
click at [205, 17] on link "-" at bounding box center [206, 17] width 2 height 6
click at [284, 15] on button "Chercher" at bounding box center [299, 17] width 31 height 12
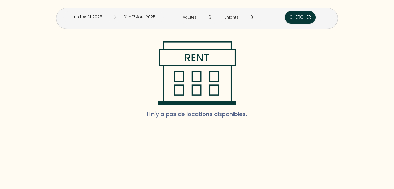
click at [205, 17] on link "-" at bounding box center [206, 17] width 2 height 6
click at [284, 18] on button "Chercher" at bounding box center [299, 17] width 31 height 12
click at [110, 17] on input "Lun 11 Août 2025" at bounding box center [87, 17] width 48 height 12
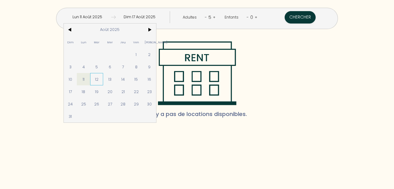
click at [103, 76] on span "12" at bounding box center [96, 79] width 13 height 12
type input "[DATE] Août 2025"
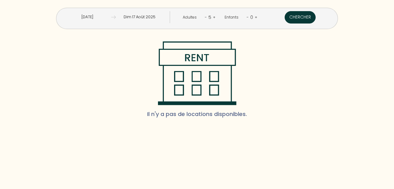
click at [284, 20] on button "Chercher" at bounding box center [299, 17] width 31 height 12
click at [213, 16] on link "+" at bounding box center [214, 17] width 3 height 6
click at [109, 17] on input "[DATE] Août 2025" at bounding box center [87, 17] width 48 height 12
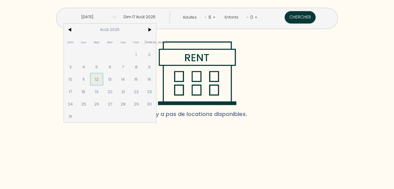
click at [103, 81] on span "12" at bounding box center [96, 79] width 13 height 12
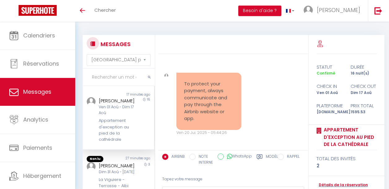
select select "message"
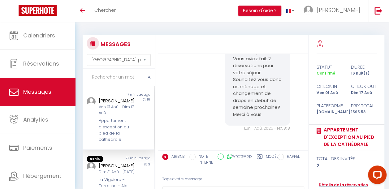
click at [136, 74] on input "text" at bounding box center [119, 77] width 72 height 17
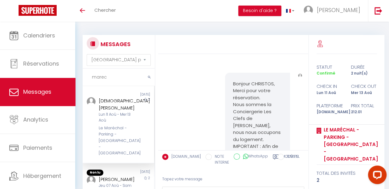
scroll to position [594, 0]
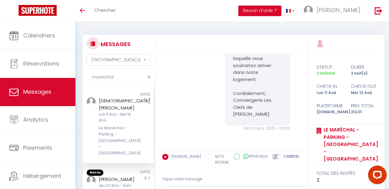
type input "marechal"
click at [122, 122] on div "Lun 11 Aoû - Mer 13 Aoû" at bounding box center [118, 118] width 38 height 12
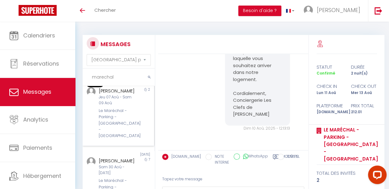
click at [116, 108] on div "Le Maréchal - Parking - [GEOGRAPHIC_DATA] - [GEOGRAPHIC_DATA]" at bounding box center [118, 124] width 38 height 32
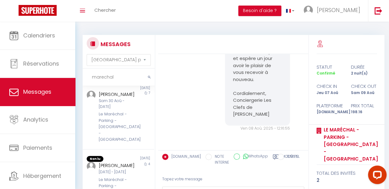
scroll to position [159, 0]
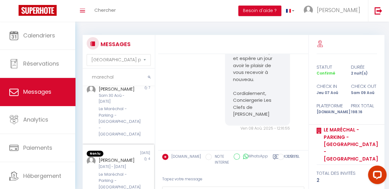
click at [120, 157] on div "JEAN ELINEAU Mer 24 Sep - Dim 28 Sep Le Maréchal - Parking - Terrasse - Albi" at bounding box center [115, 180] width 42 height 46
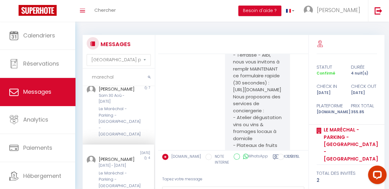
scroll to position [89, 0]
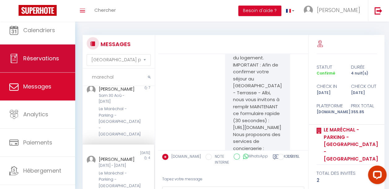
click at [48, 49] on link "Réservations" at bounding box center [37, 59] width 75 height 28
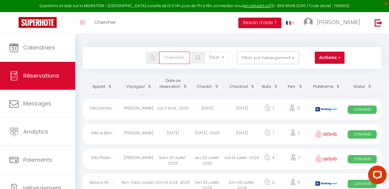
paste input "Guenebaud"
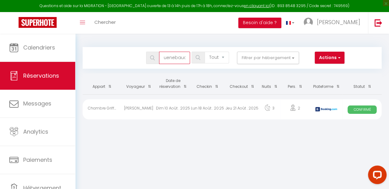
type input "Guenebaud"
click at [227, 108] on div "Jeu 21 Août . 2025" at bounding box center [242, 109] width 34 height 20
select select "OK"
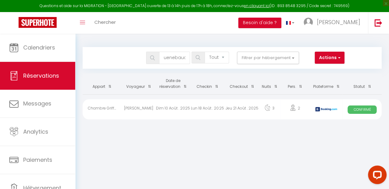
select select "0"
select select "1"
select select
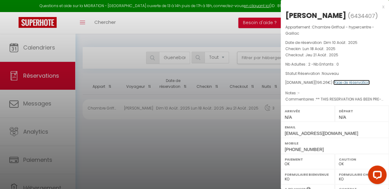
click at [343, 85] on link "Page de réservation" at bounding box center [351, 82] width 37 height 5
click at [133, 50] on div at bounding box center [194, 94] width 389 height 189
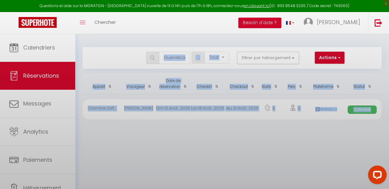
click at [176, 58] on body "Questions et aide sur la MIGRATION - Salle Zoom ouverte de 13 à 14h puis de 17h…" at bounding box center [194, 128] width 389 height 189
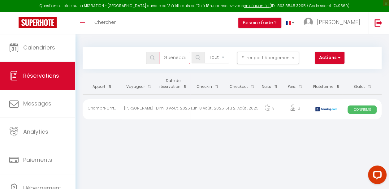
scroll to position [0, 4]
drag, startPoint x: 164, startPoint y: 58, endPoint x: 223, endPoint y: 62, distance: 59.0
click at [223, 62] on div "Guenebaud Tous les statuts Annulé Confirmé Non Confirmé Tout sauf annulé No Sho…" at bounding box center [219, 58] width 273 height 12
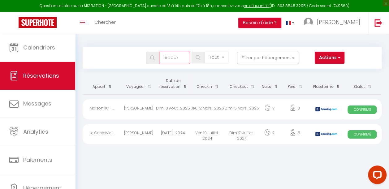
type input "ledoux"
click at [224, 106] on div "Jeu 12 Mars . 2026" at bounding box center [207, 109] width 34 height 20
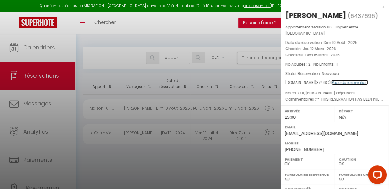
click at [336, 80] on link "Page de réservation" at bounding box center [350, 82] width 37 height 5
click at [181, 60] on div at bounding box center [194, 94] width 389 height 189
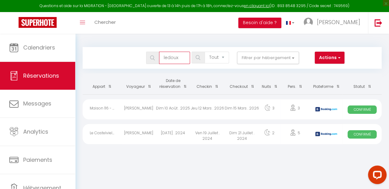
drag, startPoint x: 181, startPoint y: 57, endPoint x: 158, endPoint y: 58, distance: 22.9
click at [158, 58] on body "Questions et aide sur la MIGRATION - Salle Zoom ouverte de 13 à 14h puis de 17h…" at bounding box center [194, 128] width 389 height 189
paste input "eric-m0p4j00c7bv5fanb"
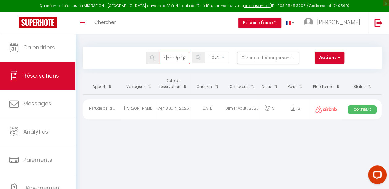
type input "eric-m0p4j00c7bv5fanb"
click at [221, 110] on div "Mar 12 Août . 2025" at bounding box center [207, 109] width 34 height 20
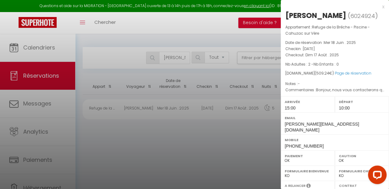
click at [180, 63] on div at bounding box center [194, 94] width 389 height 189
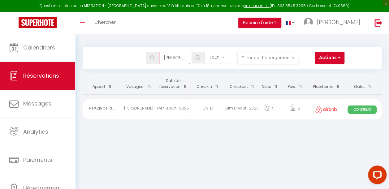
click at [164, 56] on input "eric-m0p4j00c7bv5fanb" at bounding box center [174, 58] width 31 height 12
drag, startPoint x: 164, startPoint y: 56, endPoint x: 232, endPoint y: 66, distance: 67.8
click at [232, 66] on div "Bookings eric-m0p4j00c7bv5fanb Tous les statuts Annulé Confirmé Non Confirmé To…" at bounding box center [232, 58] width 299 height 22
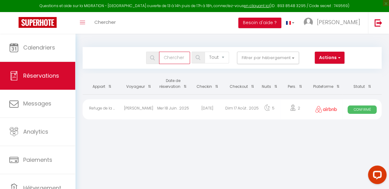
paste input "willem niemegeers"
type input "willem niemegeers"
click at [202, 110] on div "Sam 01 Août . 2026" at bounding box center [207, 109] width 34 height 20
select select "0"
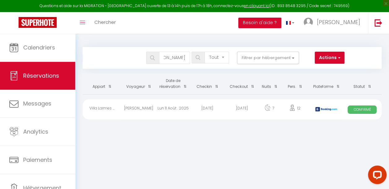
scroll to position [0, 0]
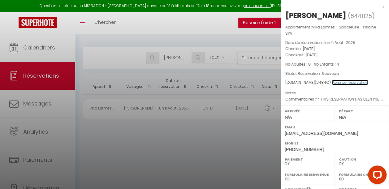
click at [341, 85] on link "Page de réservation" at bounding box center [350, 82] width 37 height 5
click at [166, 63] on div at bounding box center [194, 94] width 389 height 189
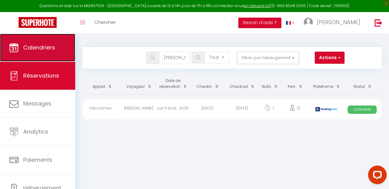
click at [37, 52] on link "Calendriers" at bounding box center [37, 48] width 75 height 28
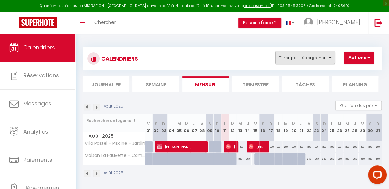
click at [301, 59] on button "Filtrer par hébergement" at bounding box center [304, 58] width 59 height 12
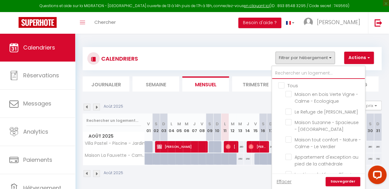
click at [295, 76] on input "text" at bounding box center [318, 73] width 93 height 11
type input "l"
checkbox input "false"
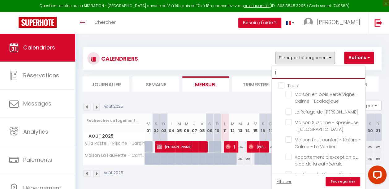
checkbox input "false"
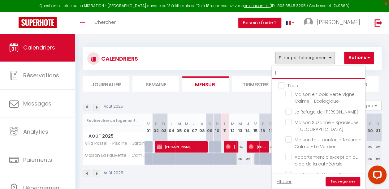
checkbox input "false"
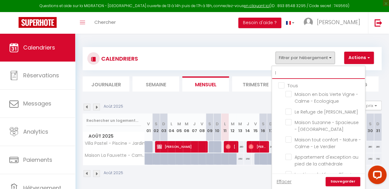
checkbox input "false"
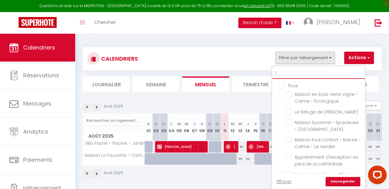
checkbox input "false"
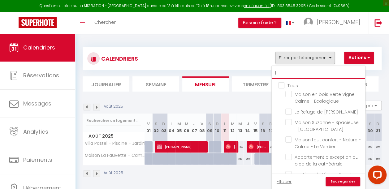
checkbox input "false"
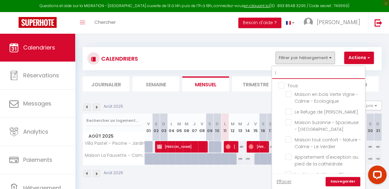
checkbox input "false"
type input "la"
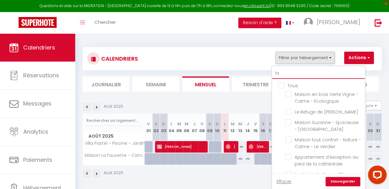
checkbox input "false"
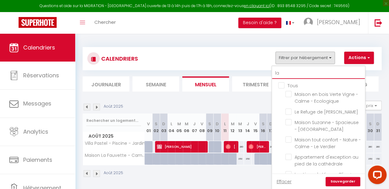
checkbox input "false"
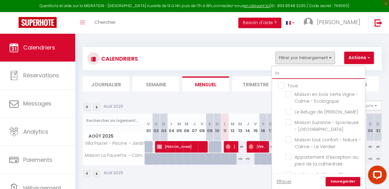
checkbox input "false"
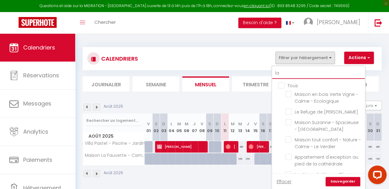
checkbox input "false"
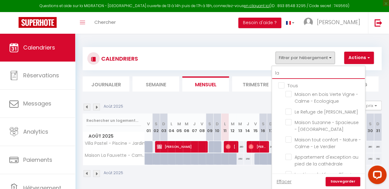
checkbox input "false"
checkbox input "true"
checkbox input "false"
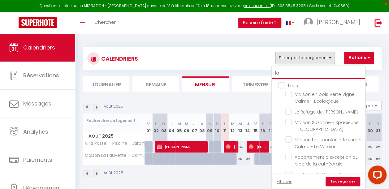
checkbox input "false"
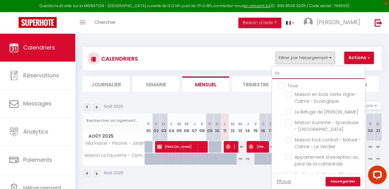
checkbox input "true"
checkbox input "false"
type input "lar"
checkbox input "false"
type input "larm"
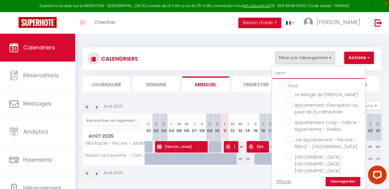
checkbox input "false"
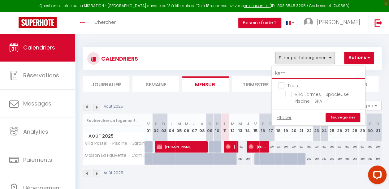
type input "larme"
checkbox input "false"
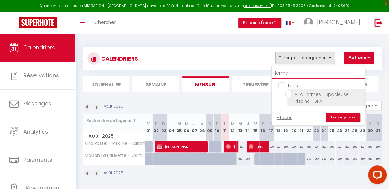
type input "larme"
click at [286, 95] on input "Villa Larmes - Spacieuse - Piscine - SPA" at bounding box center [323, 94] width 77 height 6
checkbox input "true"
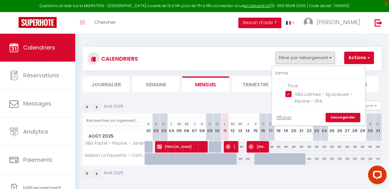
click at [335, 117] on link "Sauvegarder" at bounding box center [343, 117] width 35 height 9
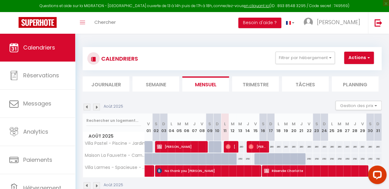
click at [97, 107] on img at bounding box center [96, 107] width 7 height 7
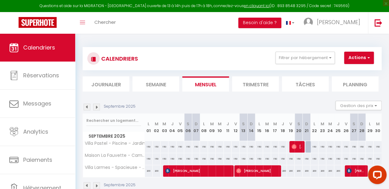
click at [97, 107] on img at bounding box center [96, 107] width 7 height 7
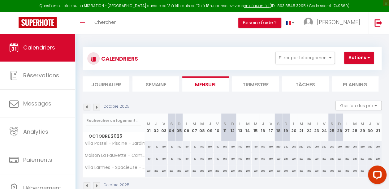
click at [97, 107] on img at bounding box center [96, 107] width 7 height 7
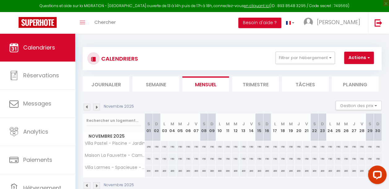
click at [97, 107] on img at bounding box center [96, 107] width 7 height 7
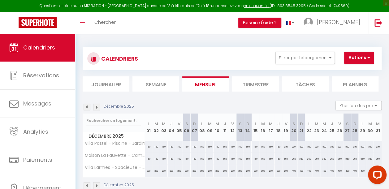
click at [97, 107] on img at bounding box center [96, 107] width 7 height 7
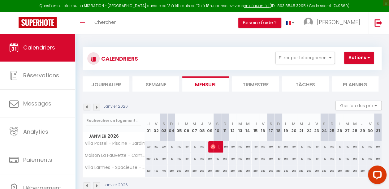
click at [97, 107] on img at bounding box center [96, 107] width 7 height 7
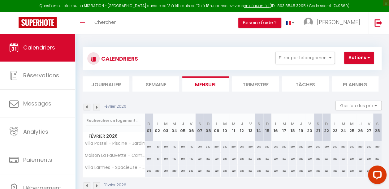
click at [97, 107] on img at bounding box center [96, 107] width 7 height 7
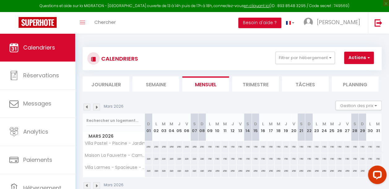
click at [97, 107] on img at bounding box center [96, 107] width 7 height 7
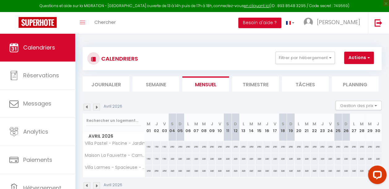
click at [97, 107] on img at bounding box center [96, 107] width 7 height 7
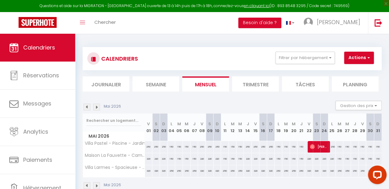
click at [97, 107] on img at bounding box center [96, 107] width 7 height 7
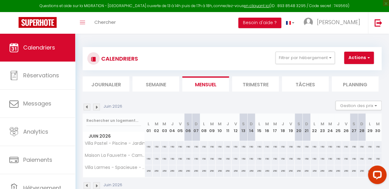
click at [97, 107] on img at bounding box center [96, 107] width 7 height 7
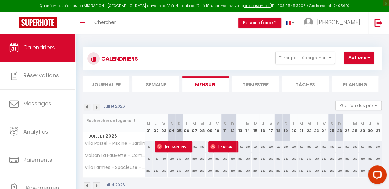
click at [97, 107] on img at bounding box center [96, 107] width 7 height 7
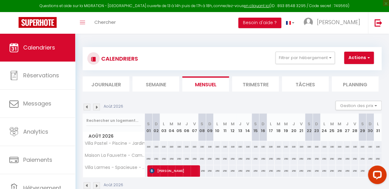
click at [89, 107] on img at bounding box center [87, 107] width 7 height 7
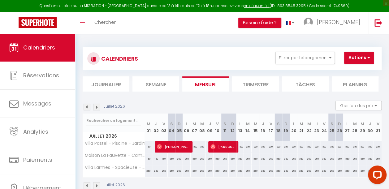
click at [86, 108] on img at bounding box center [87, 107] width 7 height 7
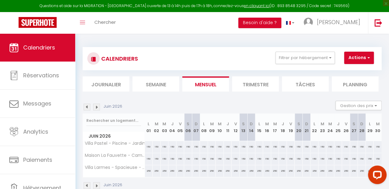
click at [86, 108] on img at bounding box center [87, 107] width 7 height 7
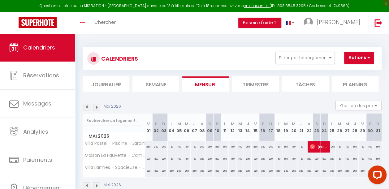
click at [97, 109] on img at bounding box center [96, 107] width 7 height 7
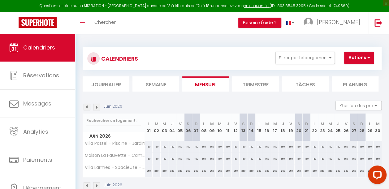
click at [97, 109] on img at bounding box center [96, 107] width 7 height 7
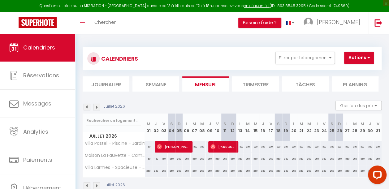
click at [97, 109] on img at bounding box center [96, 107] width 7 height 7
select select
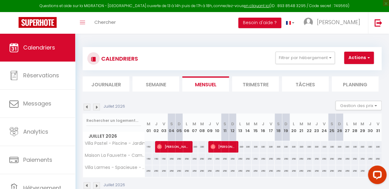
select select
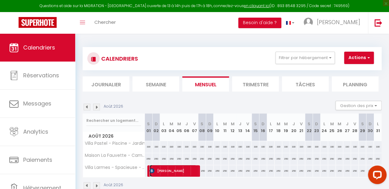
click at [174, 171] on span "[PERSON_NAME]" at bounding box center [173, 171] width 47 height 12
select select "OK"
select select "0"
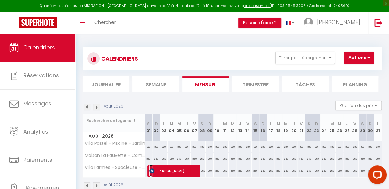
select select "1"
select select
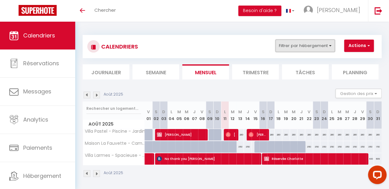
click at [312, 44] on button "Filtrer par hébergement" at bounding box center [304, 46] width 59 height 12
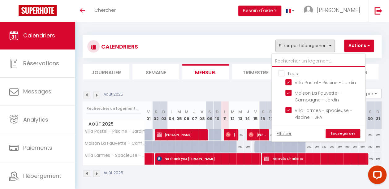
click at [288, 60] on input "text" at bounding box center [318, 61] width 93 height 11
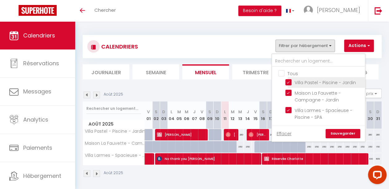
click at [289, 80] on input "Villa Pastel - Piscine - Jardin" at bounding box center [323, 82] width 77 height 6
checkbox input "false"
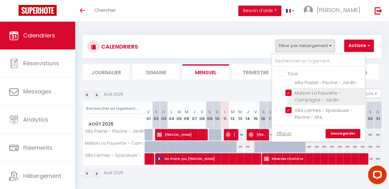
click at [288, 95] on input "Maison La Fauvette - Campagne - Jardin" at bounding box center [323, 93] width 77 height 6
checkbox input "false"
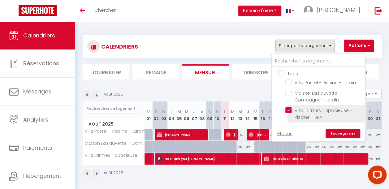
click at [290, 113] on input "Villa Larmes - Spacieuse - Piscine - SPA" at bounding box center [323, 110] width 77 height 6
checkbox input "false"
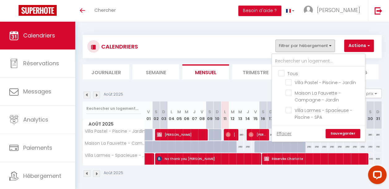
click at [334, 134] on link "Sauvegarder" at bounding box center [343, 133] width 35 height 9
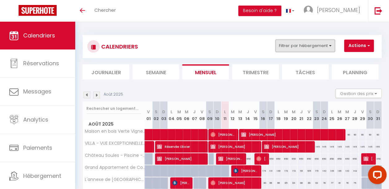
click at [304, 46] on button "Filtrer par hébergement" at bounding box center [304, 46] width 59 height 12
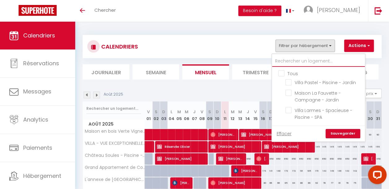
click at [288, 58] on input "text" at bounding box center [318, 61] width 93 height 11
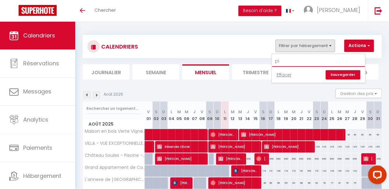
type input "p"
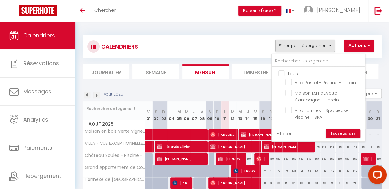
click at [284, 134] on link "Effacer" at bounding box center [284, 133] width 15 height 7
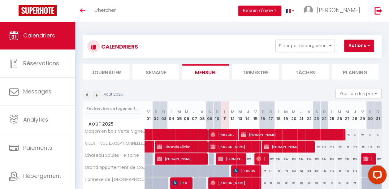
click at [300, 39] on div "CALENDRIERS Filtrer par hébergement Tous Villa Pastel - Piscine - [GEOGRAPHIC_D…" at bounding box center [232, 46] width 299 height 23
click at [299, 49] on button "Filtrer par hébergement" at bounding box center [304, 46] width 59 height 12
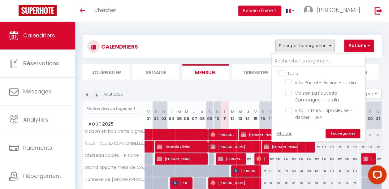
click at [345, 133] on link "Sauvegarder" at bounding box center [343, 133] width 35 height 9
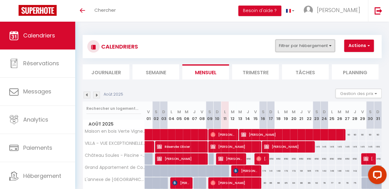
click at [299, 45] on button "Filtrer par hébergement" at bounding box center [304, 46] width 59 height 12
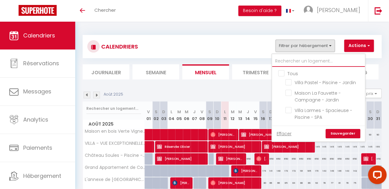
click at [290, 59] on input "text" at bounding box center [318, 61] width 93 height 11
click at [282, 74] on input "Tous" at bounding box center [324, 73] width 93 height 6
checkbox input "true"
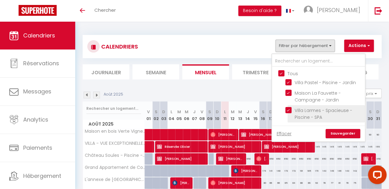
checkbox input "true"
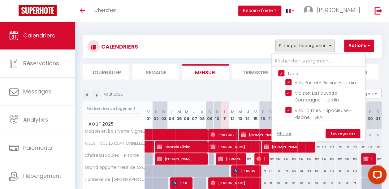
click at [334, 137] on link "Sauvegarder" at bounding box center [343, 133] width 35 height 9
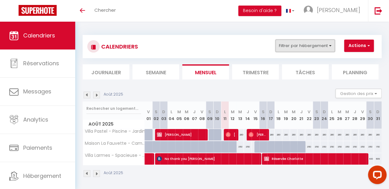
click at [297, 50] on button "Filtrer par hébergement" at bounding box center [304, 46] width 59 height 12
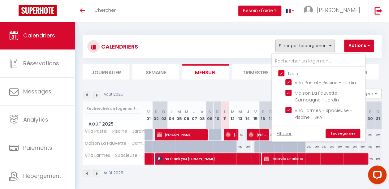
click at [282, 75] on input "Tous" at bounding box center [324, 73] width 93 height 6
checkbox input "false"
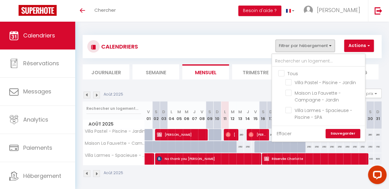
click at [285, 135] on link "Effacer" at bounding box center [284, 133] width 15 height 7
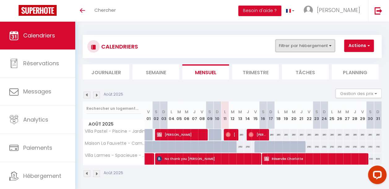
click at [284, 47] on button "Filtrer par hébergement" at bounding box center [304, 46] width 59 height 12
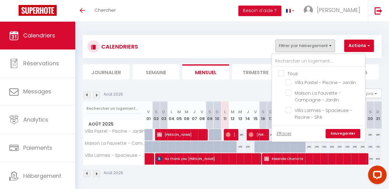
click at [337, 131] on link "Sauvegarder" at bounding box center [343, 133] width 35 height 9
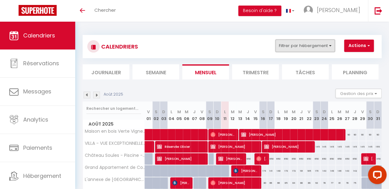
click at [298, 48] on button "Filtrer par hébergement" at bounding box center [304, 46] width 59 height 12
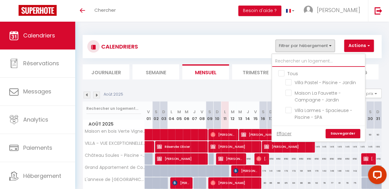
click at [288, 56] on input "text" at bounding box center [318, 61] width 93 height 11
type input "p"
checkbox input "false"
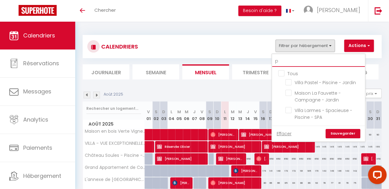
type input "pi"
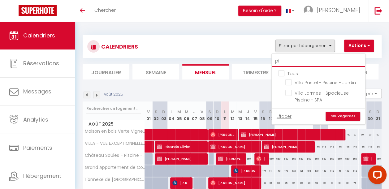
checkbox input "false"
type input "p"
checkbox input "false"
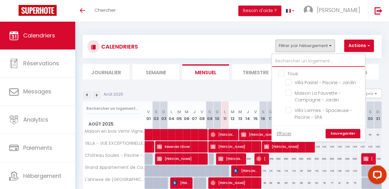
checkbox input "false"
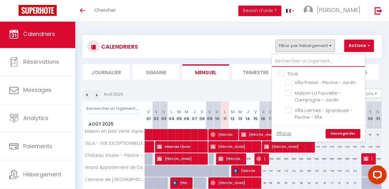
click at [40, 37] on span "Calendriers" at bounding box center [39, 34] width 32 height 8
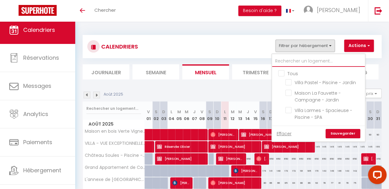
click at [284, 61] on input "text" at bounding box center [318, 61] width 93 height 11
click at [275, 131] on div "Effacer Sauvegarder" at bounding box center [318, 134] width 93 height 16
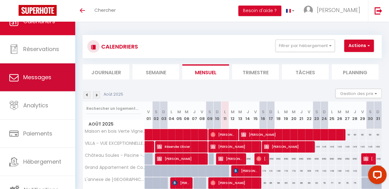
click at [58, 87] on link "Messages" at bounding box center [37, 77] width 75 height 28
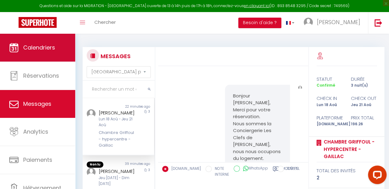
scroll to position [1120, 0]
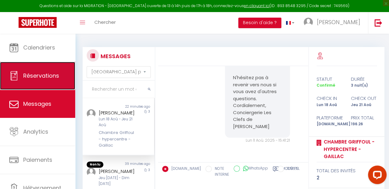
click at [50, 86] on link "Réservations" at bounding box center [37, 76] width 75 height 28
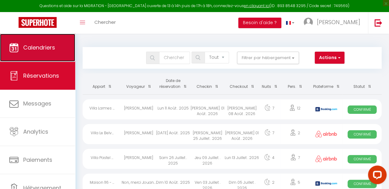
click at [42, 55] on link "Calendriers" at bounding box center [37, 48] width 75 height 28
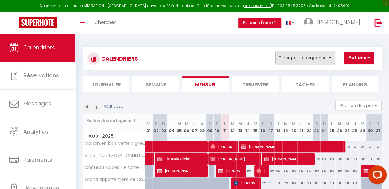
click at [301, 59] on button "Filtrer par hébergement" at bounding box center [304, 58] width 59 height 12
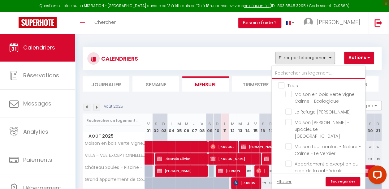
click at [289, 72] on input "text" at bounding box center [318, 73] width 93 height 11
type input "p"
checkbox input "false"
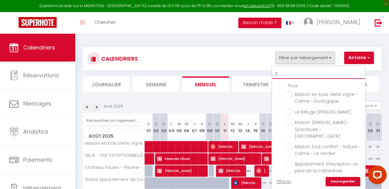
checkbox input "false"
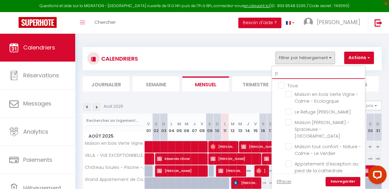
checkbox input "false"
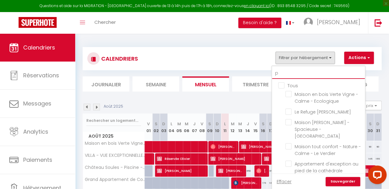
checkbox input "false"
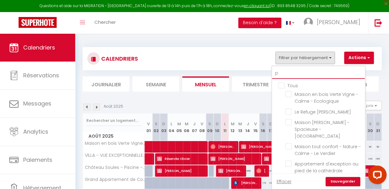
checkbox input "false"
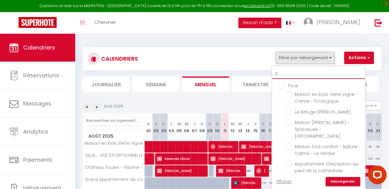
checkbox input "false"
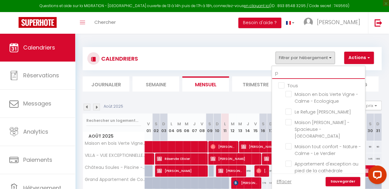
checkbox input "false"
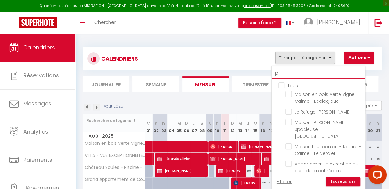
checkbox input "false"
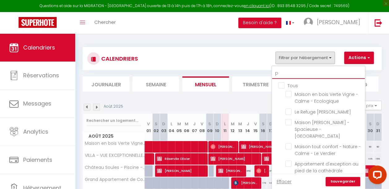
checkbox input "false"
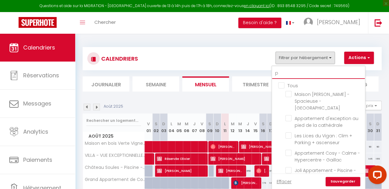
type input "pi"
checkbox input "false"
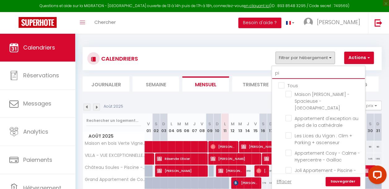
checkbox input "false"
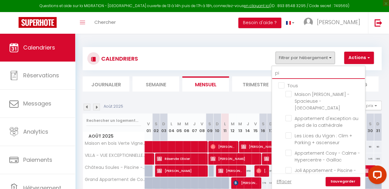
checkbox input "false"
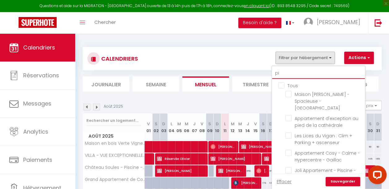
checkbox input "false"
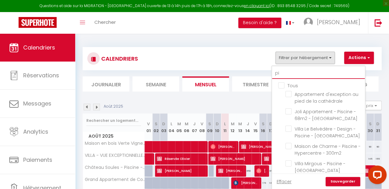
type input "pig"
checkbox input "false"
type input "pige"
checkbox input "false"
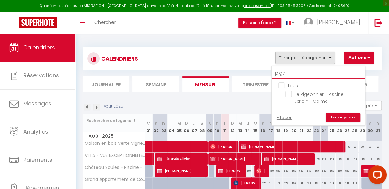
type input "pigeo"
checkbox input "false"
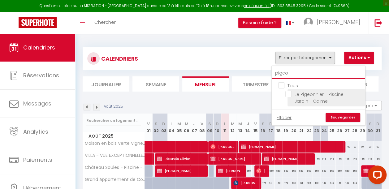
type input "pigeo"
click at [288, 95] on input "Le Pigeonnier - Piscine - Jardin - Calme" at bounding box center [323, 94] width 77 height 6
checkbox input "true"
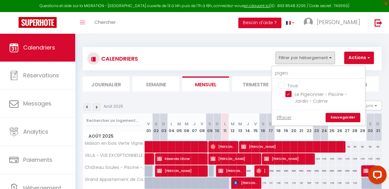
click at [342, 120] on link "Sauvegarder" at bounding box center [343, 117] width 35 height 9
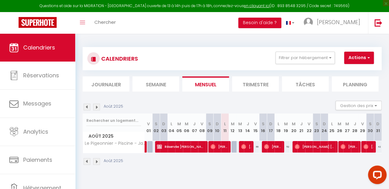
click at [97, 104] on img at bounding box center [96, 107] width 7 height 7
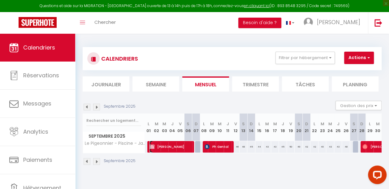
click at [163, 149] on span "[PERSON_NAME]" at bounding box center [170, 147] width 41 height 12
select select "OK"
select select "KO"
select select "1"
select select "0"
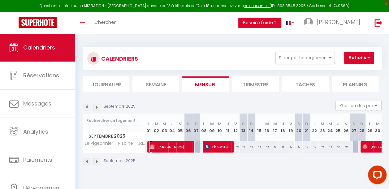
select select "1"
select select
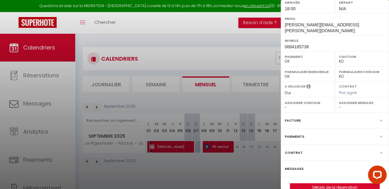
scroll to position [104, 0]
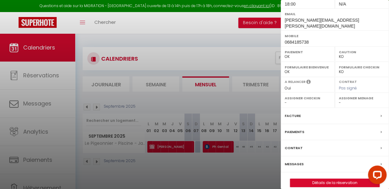
click at [296, 163] on div "Messages" at bounding box center [335, 164] width 108 height 16
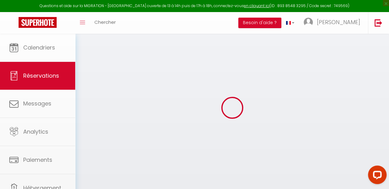
click at [297, 158] on div at bounding box center [194, 94] width 389 height 189
type input "[PERSON_NAME]"
type input "Lagorio"
type input "[PERSON_NAME][EMAIL_ADDRESS][PERSON_NAME][DOMAIN_NAME]"
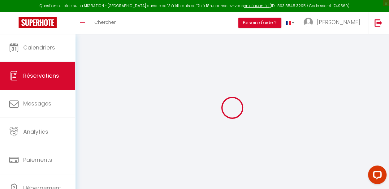
type input "0684185738"
type input "80310"
type input "[STREET_ADDRESS] 1945"
type input "Bourdon"
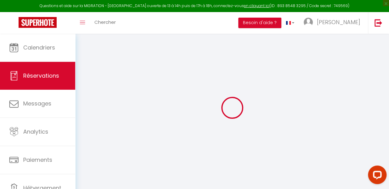
select select "FR"
select select "36567"
select select "1"
type input "Lun 01 Septembre 2025"
select select
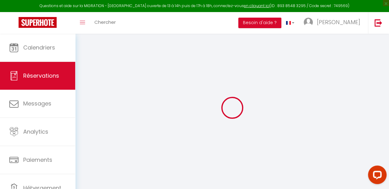
type input "Dim 07 Septembre 2025"
select select
type input "2"
select select "12"
select select
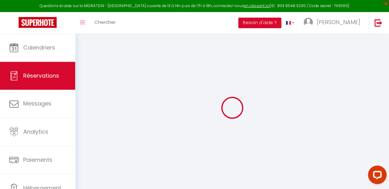
type input "291.9"
checkbox input "false"
type input "215.77"
select select "69"
type input "0"
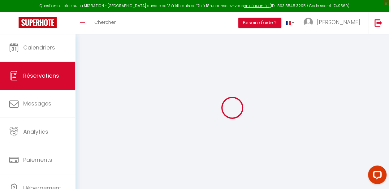
type input "0"
select select
select select "14"
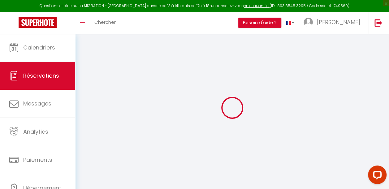
checkbox input "false"
select select
checkbox input "false"
select select
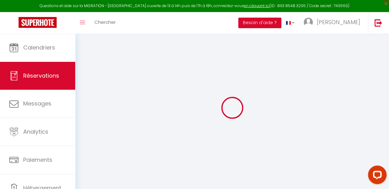
select select
checkbox input "false"
type intéresse0 "Apéritif dînatoire le soir de notre arrivée (lundi 1er septembre), pour 2 perso…"
type spécifiques1 "Bonjour, Nous souhaiterions avec la réservation, commander un apéritif dînatoir…"
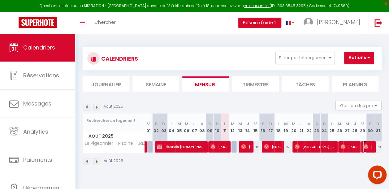
click at [363, 145] on img at bounding box center [365, 146] width 5 height 5
select select "OK"
select select "0"
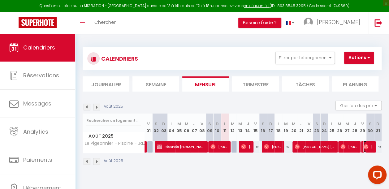
select select "1"
select select
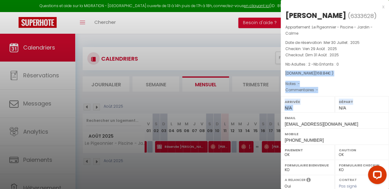
drag, startPoint x: 384, startPoint y: 61, endPoint x: 383, endPoint y: 102, distance: 41.2
click at [383, 102] on div "[PERSON_NAME] ( 6333628 ) Appartement : Le Pigeonnier - Piscine - Jardin - Calm…" at bounding box center [335, 148] width 108 height 275
drag, startPoint x: 383, startPoint y: 102, endPoint x: 345, endPoint y: 80, distance: 43.5
click at [345, 80] on div "Appartement : Le Pigeonnier - Piscine - Jardin - Calme Date de réservation : Me…" at bounding box center [335, 58] width 108 height 69
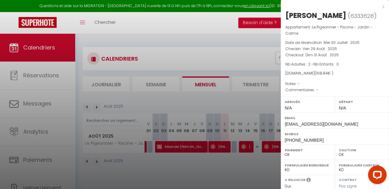
click at [217, 160] on div at bounding box center [194, 94] width 389 height 189
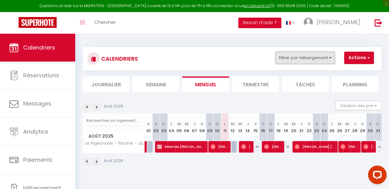
click at [310, 57] on button "Filtrer par hébergement" at bounding box center [304, 58] width 59 height 12
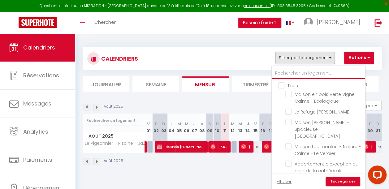
click at [283, 72] on input "text" at bounding box center [318, 73] width 93 height 11
type input "p"
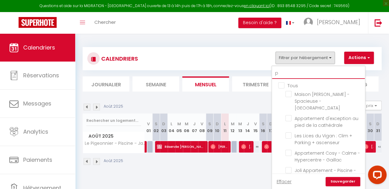
checkbox input "false"
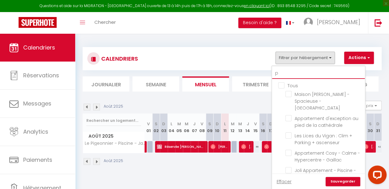
checkbox input "false"
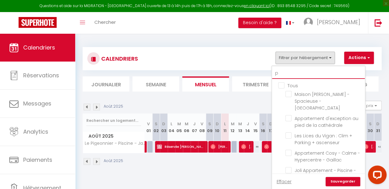
checkbox input "false"
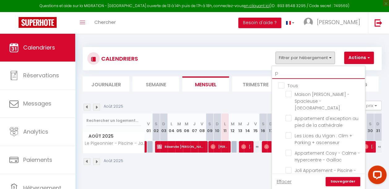
checkbox input "true"
checkbox input "false"
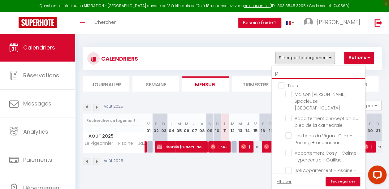
checkbox input "false"
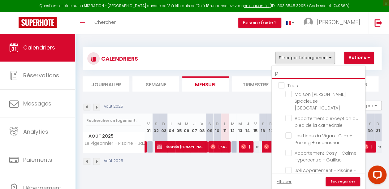
checkbox input "false"
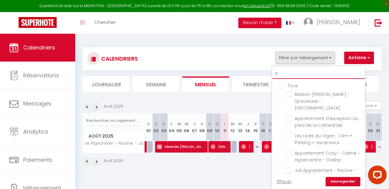
checkbox input "false"
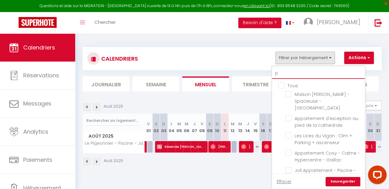
checkbox input "false"
type input "pa"
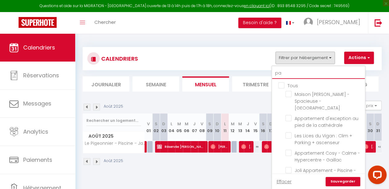
checkbox input "false"
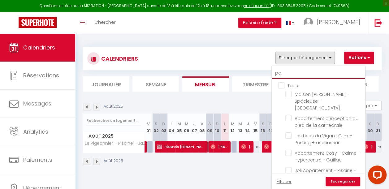
checkbox input "false"
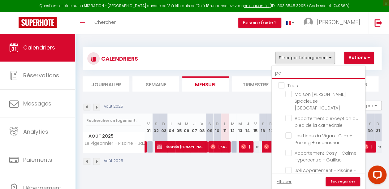
checkbox input "false"
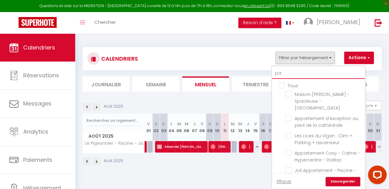
checkbox input "false"
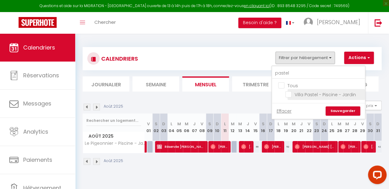
click at [290, 95] on input "Villa Pastel - Piscine - Jardin" at bounding box center [323, 94] width 77 height 6
click at [342, 113] on link "Sauvegarder" at bounding box center [343, 110] width 35 height 9
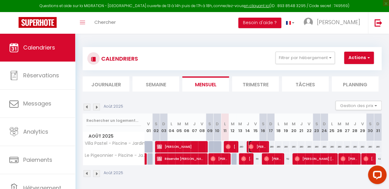
click at [255, 144] on span "[PERSON_NAME]" at bounding box center [257, 147] width 17 height 12
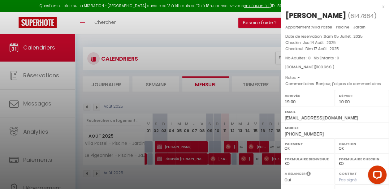
click at [232, 145] on div at bounding box center [194, 94] width 389 height 189
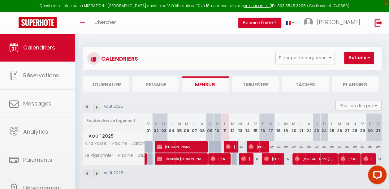
click at [232, 145] on body "Questions et aide sur la MIGRATION - [GEOGRAPHIC_DATA] ouverte de 13 à 14h puis…" at bounding box center [194, 128] width 389 height 189
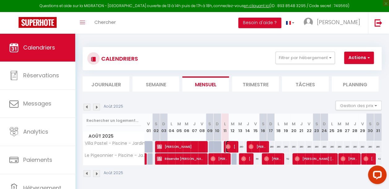
drag, startPoint x: 232, startPoint y: 145, endPoint x: 225, endPoint y: 146, distance: 6.6
click at [226, 146] on img at bounding box center [228, 146] width 5 height 5
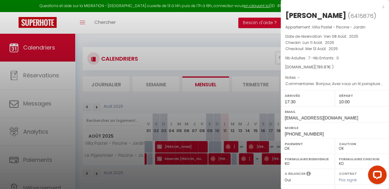
click at [344, 129] on label "Mobile" at bounding box center [335, 128] width 100 height 6
